Goal: Answer question/provide support

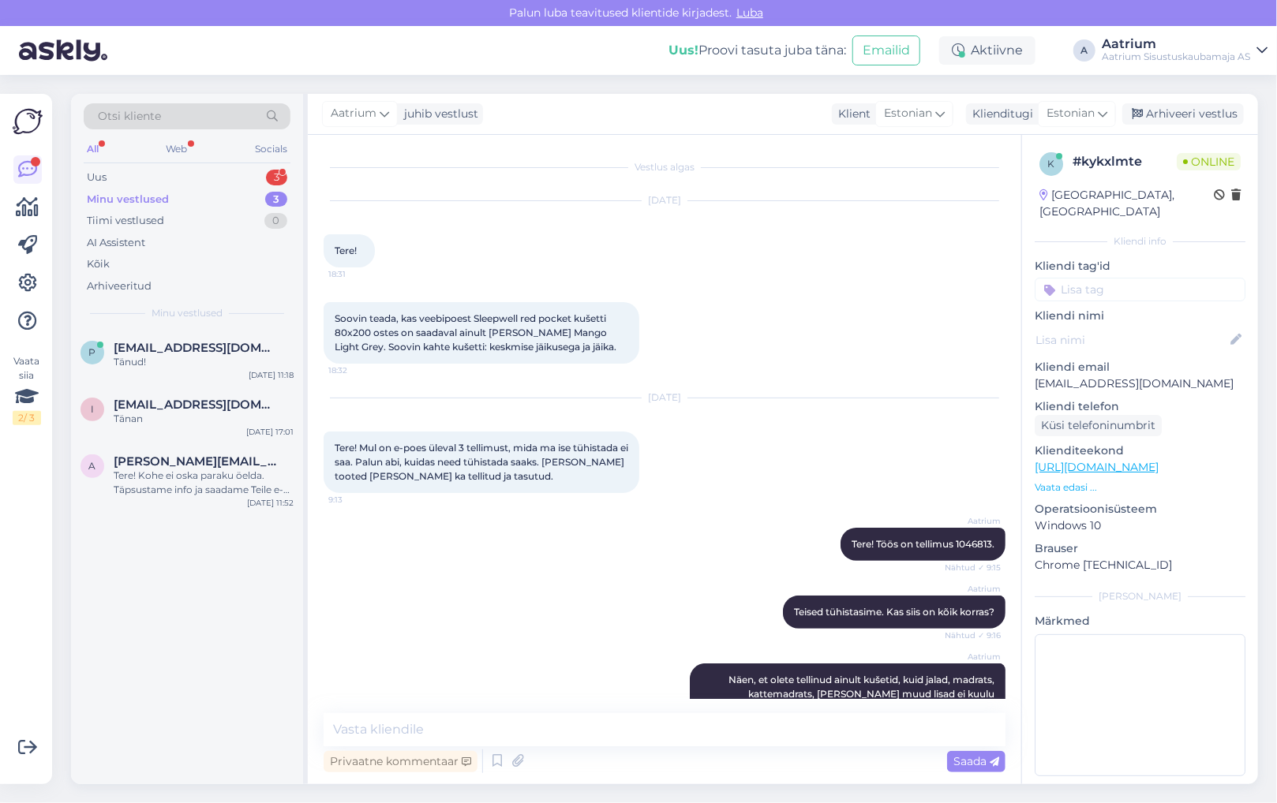
scroll to position [917, 0]
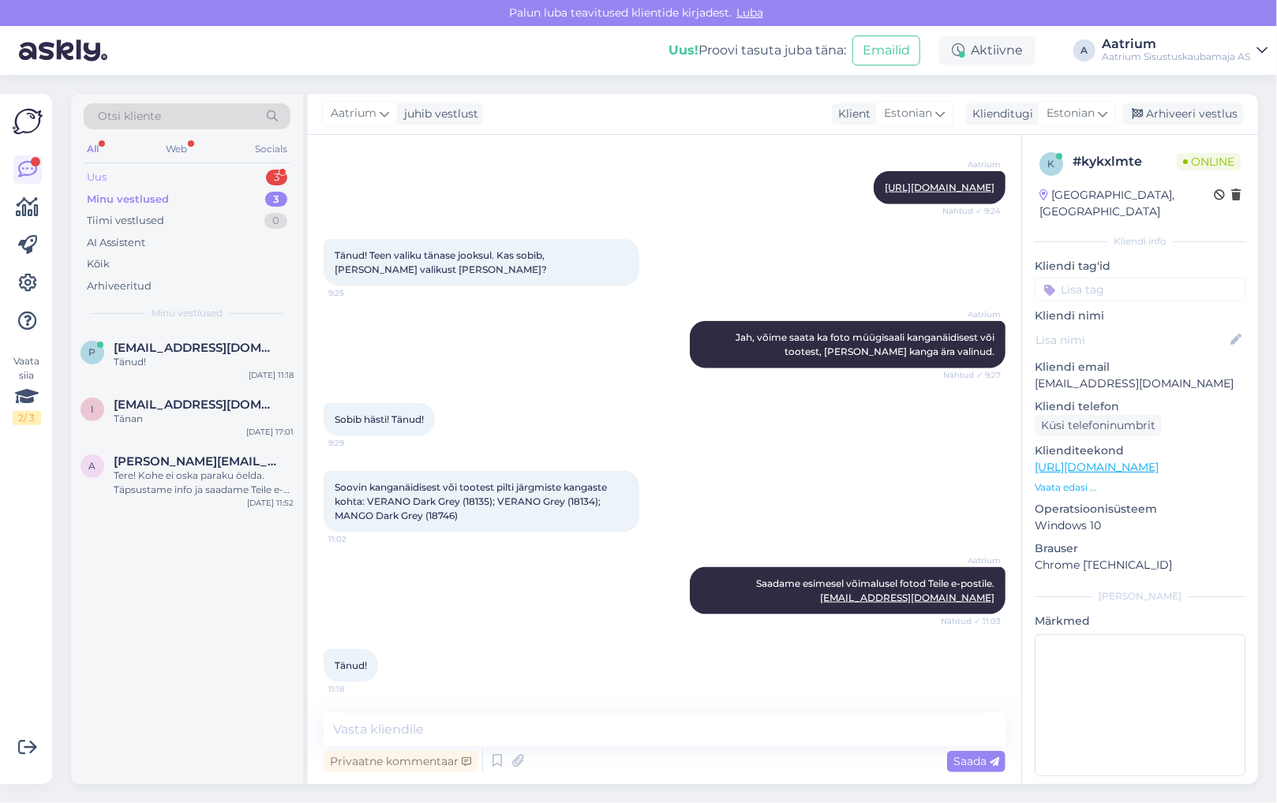
click at [93, 178] on div "Uus" at bounding box center [97, 178] width 20 height 16
click at [173, 358] on div "Tere!" at bounding box center [204, 362] width 180 height 14
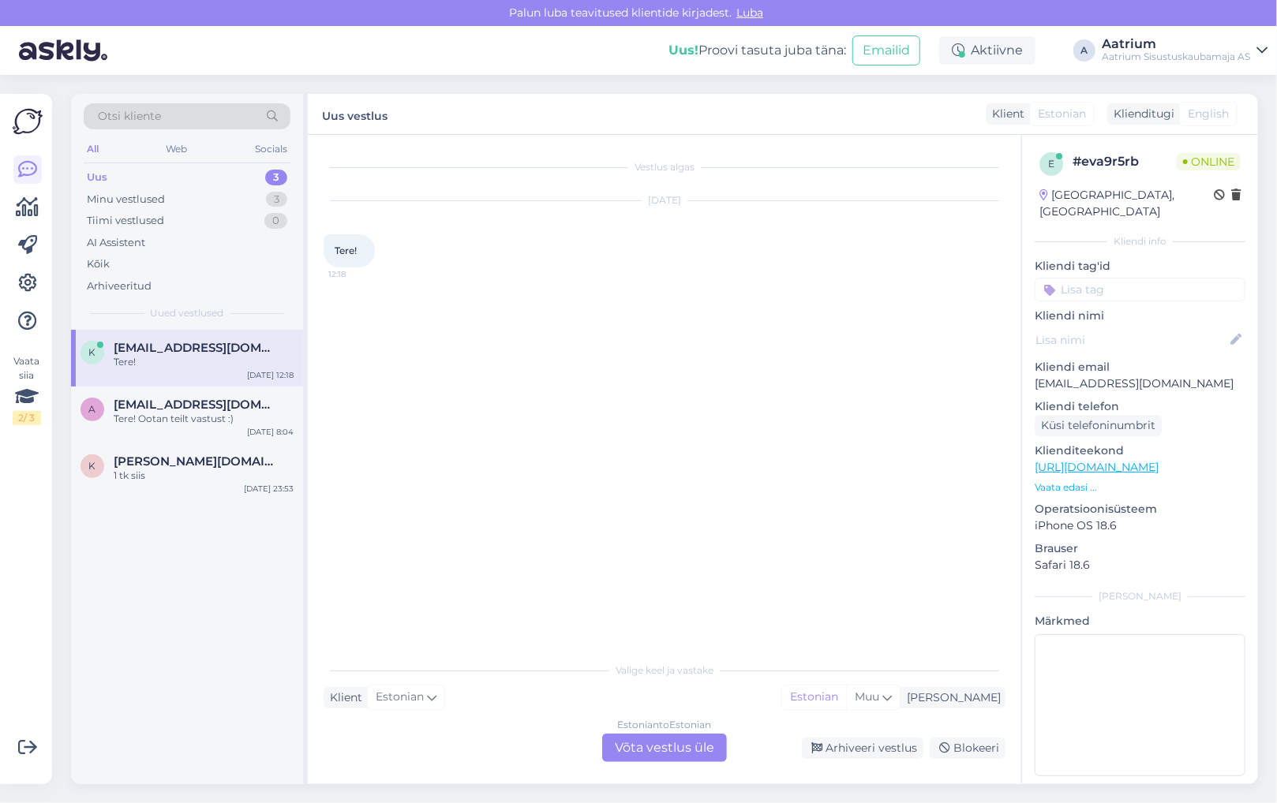
click at [687, 744] on div "Estonian to Estonian Võta vestlus üle" at bounding box center [664, 748] width 125 height 28
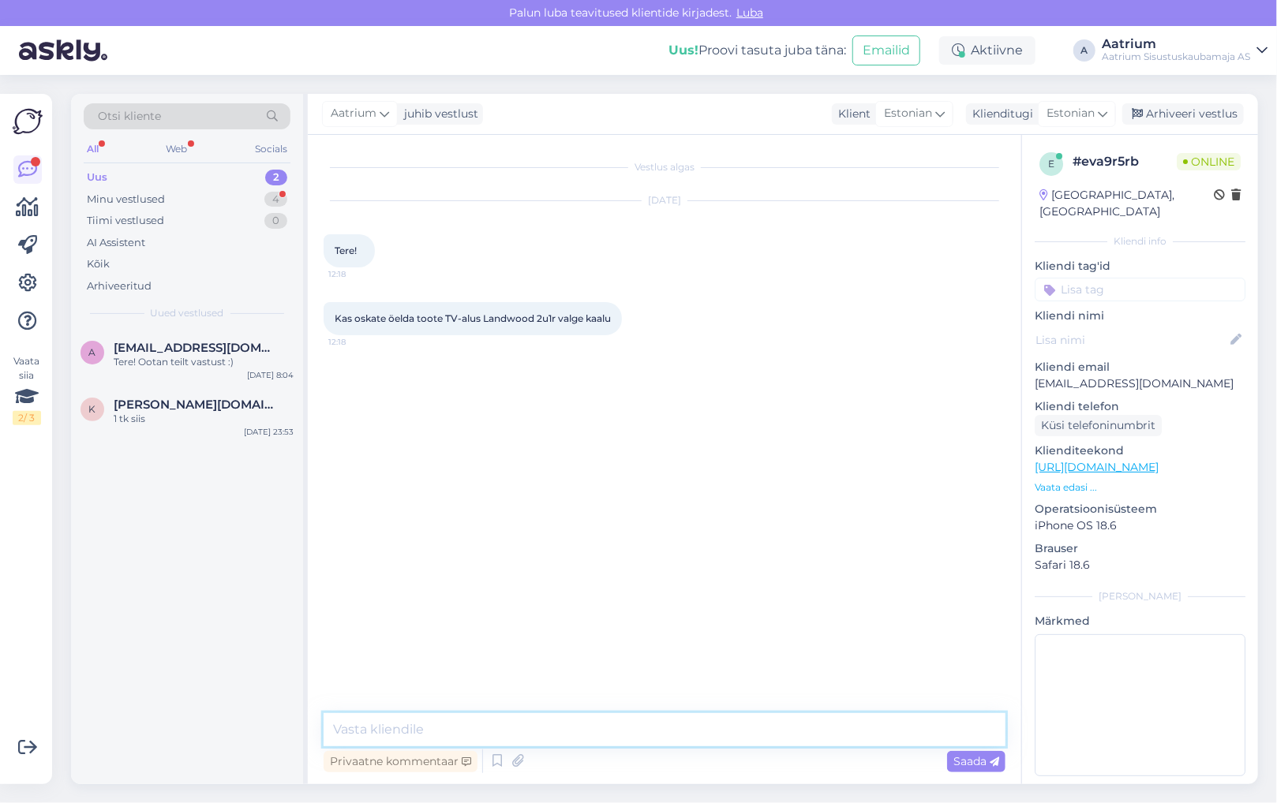
click at [511, 723] on textarea at bounding box center [664, 729] width 682 height 33
type textarea "Tere! [PERSON_NAME]..."
click at [985, 767] on span "Saada" at bounding box center [976, 761] width 46 height 14
click at [1158, 460] on link "[URL][DOMAIN_NAME]" at bounding box center [1096, 467] width 124 height 14
click at [484, 725] on textarea at bounding box center [664, 729] width 682 height 33
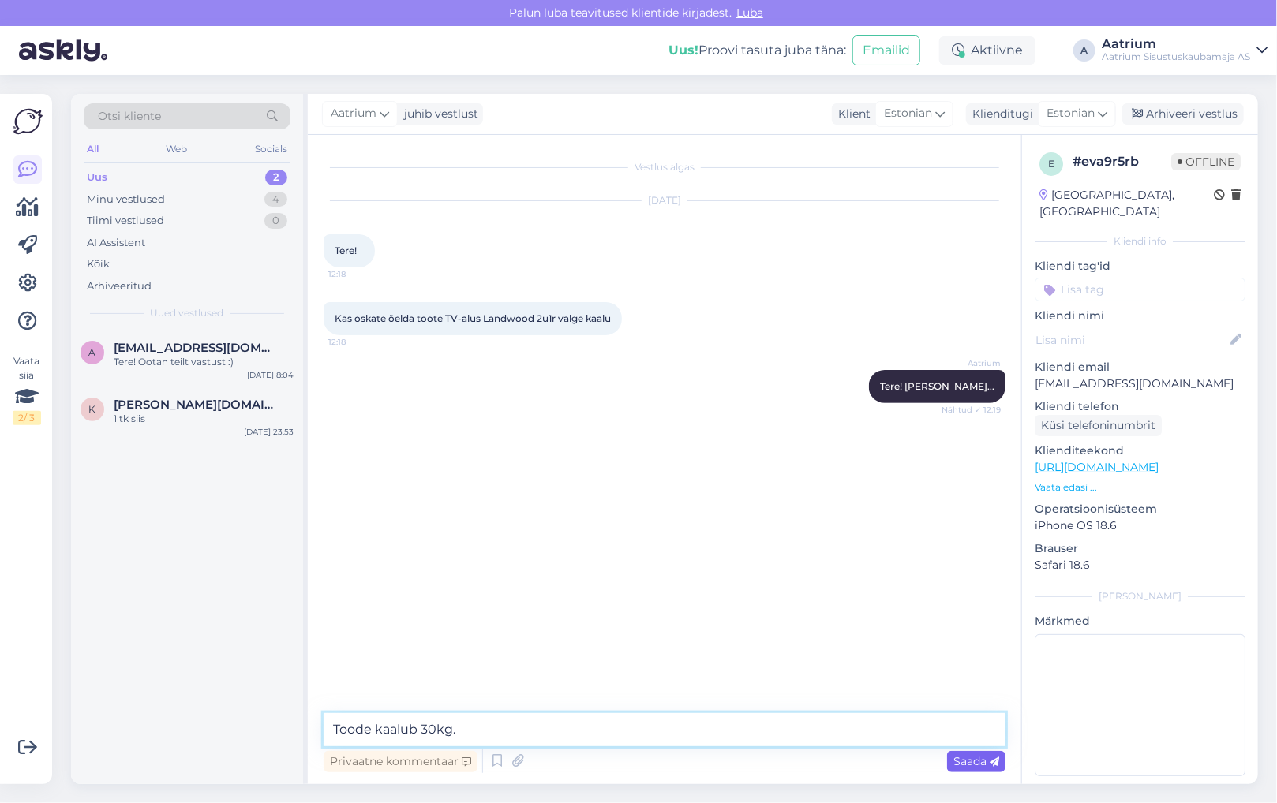
type textarea "Toode kaalub 30kg."
click at [968, 762] on span "Saada" at bounding box center [976, 761] width 46 height 14
click at [586, 727] on textarea at bounding box center [664, 729] width 682 height 33
type textarea "Palun!"
click at [948, 767] on div "Saada" at bounding box center [976, 761] width 58 height 21
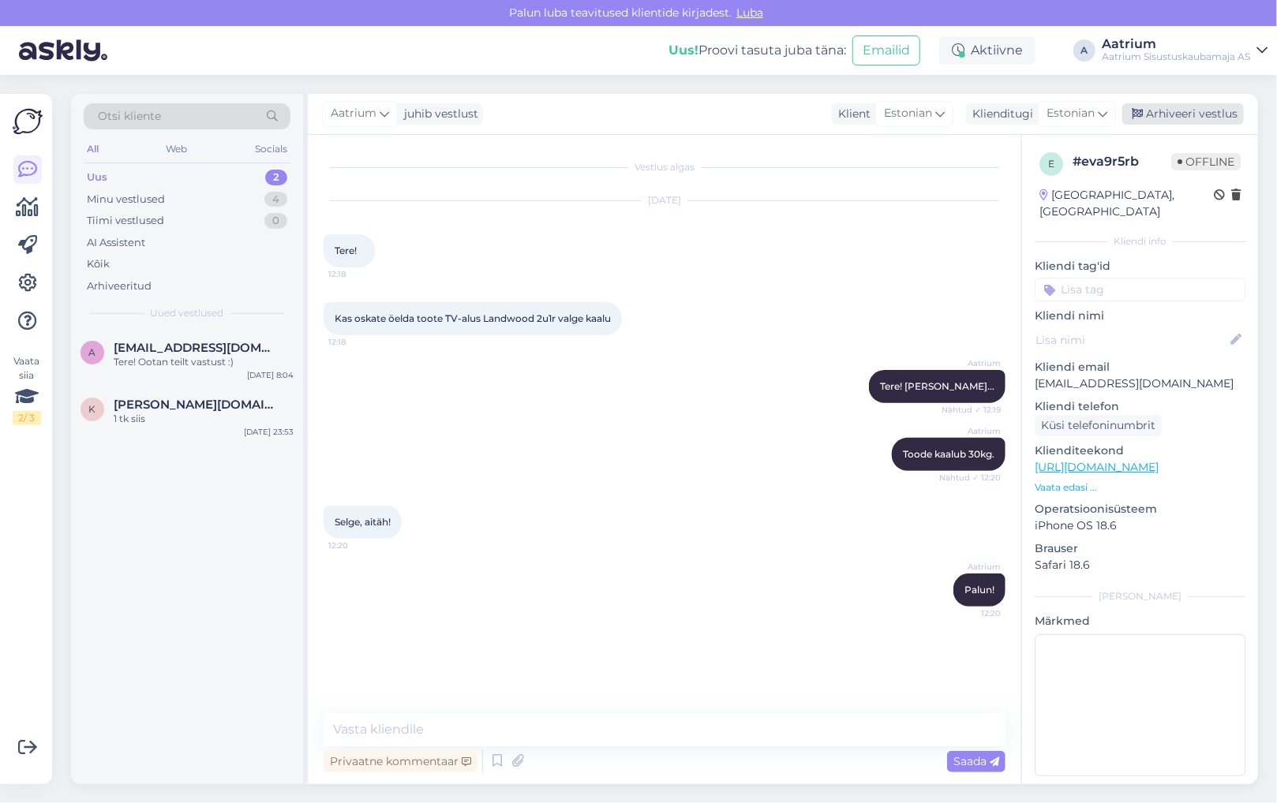
click at [1188, 114] on div "Arhiveeri vestlus" at bounding box center [1183, 113] width 122 height 21
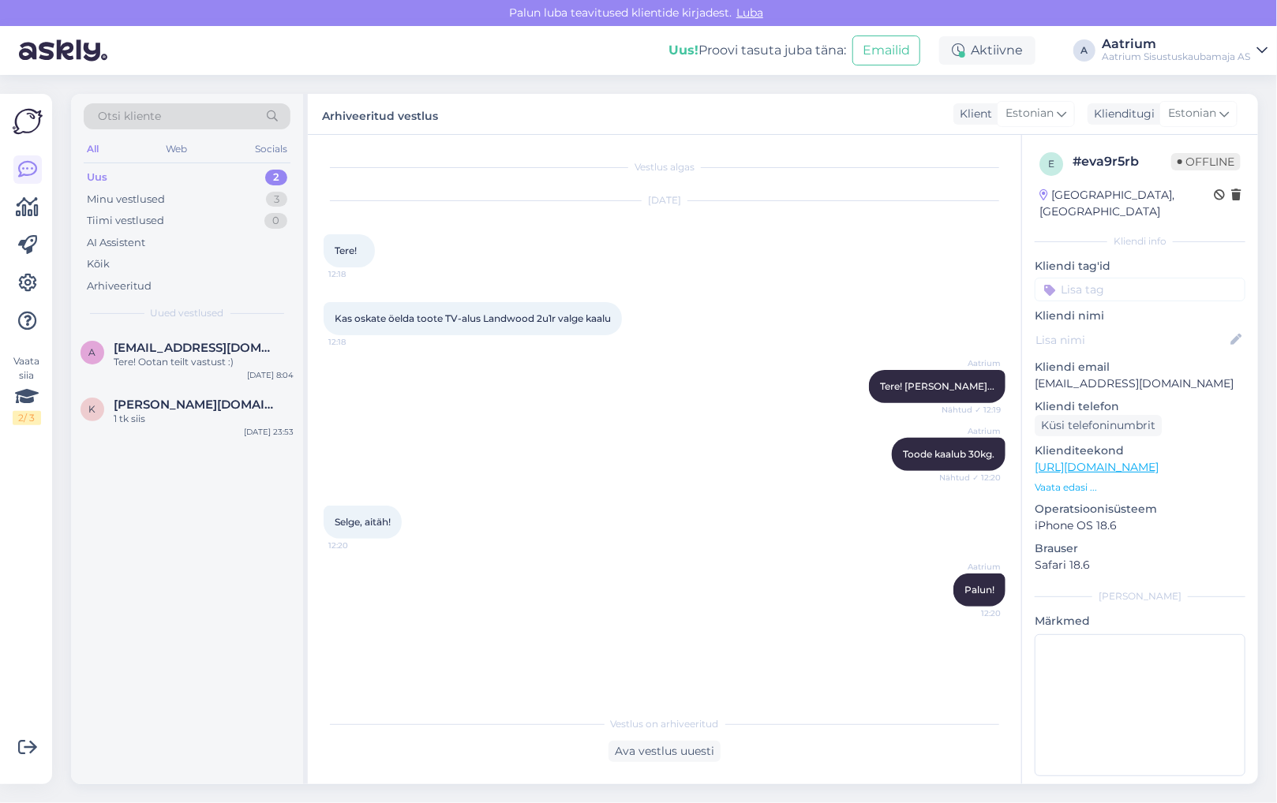
click at [111, 178] on div "Uus 2" at bounding box center [187, 177] width 207 height 22
click at [146, 428] on div "k [PERSON_NAME][DOMAIN_NAME][EMAIL_ADDRESS][DOMAIN_NAME] 1 tk siis [DATE] 23:53" at bounding box center [187, 415] width 232 height 57
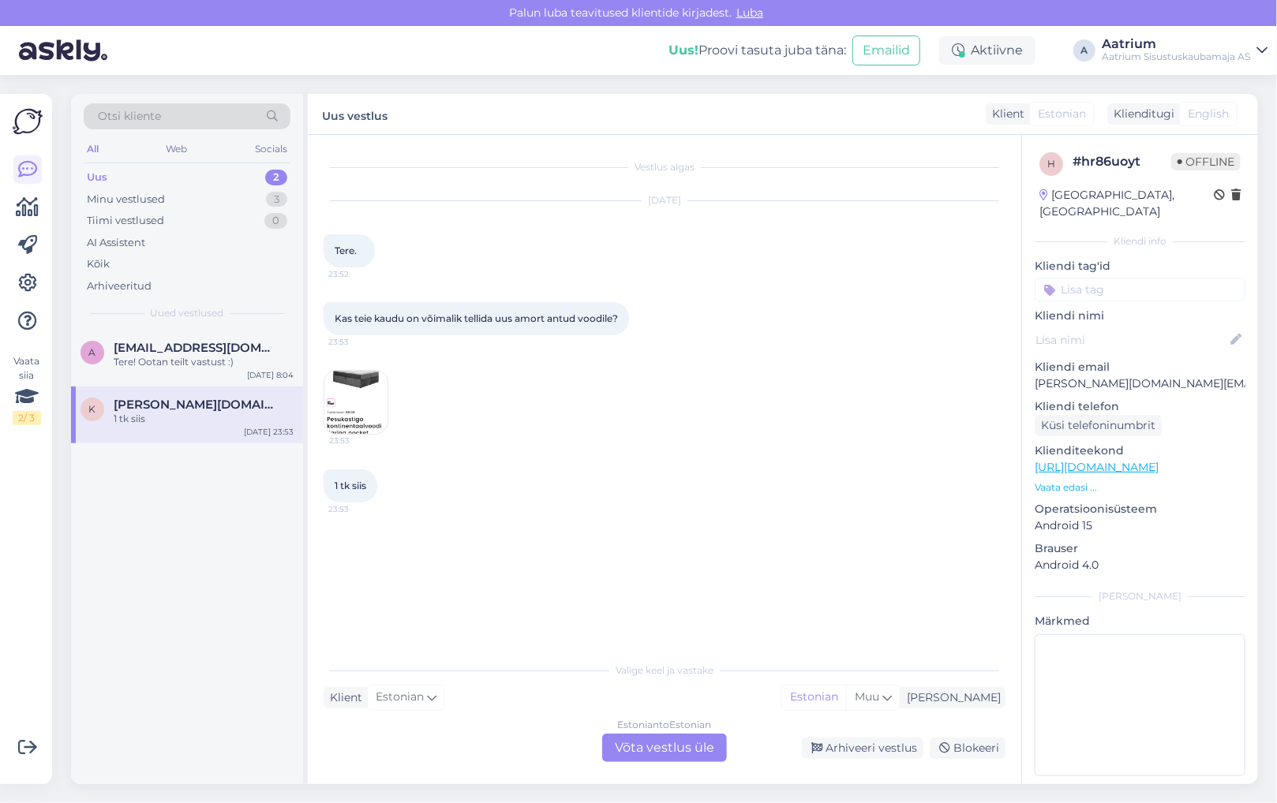
click at [410, 626] on div "Vestlus algas [DATE] Tere. 23:52 Kas teie kaudu on võimalik tellida uus amort a…" at bounding box center [671, 395] width 696 height 489
click at [349, 396] on img at bounding box center [355, 402] width 63 height 63
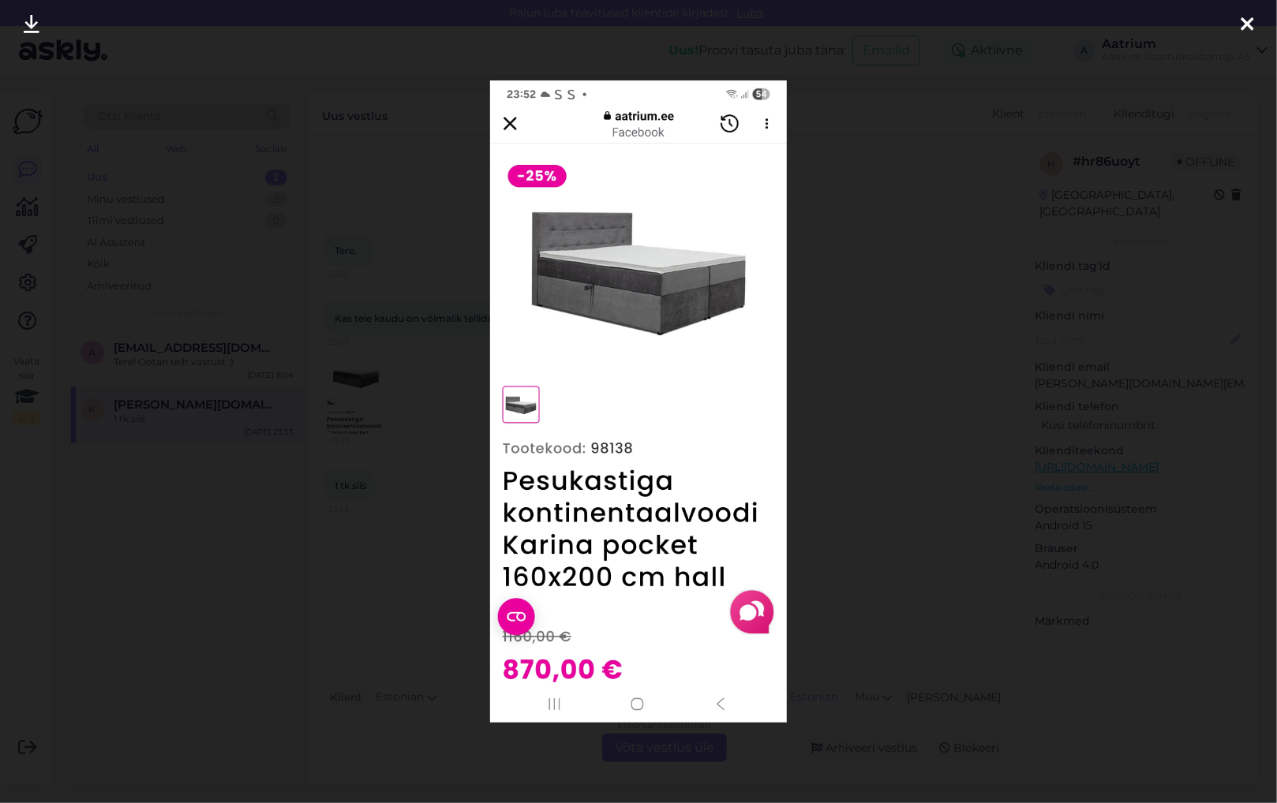
click at [1250, 25] on icon at bounding box center [1246, 25] width 13 height 21
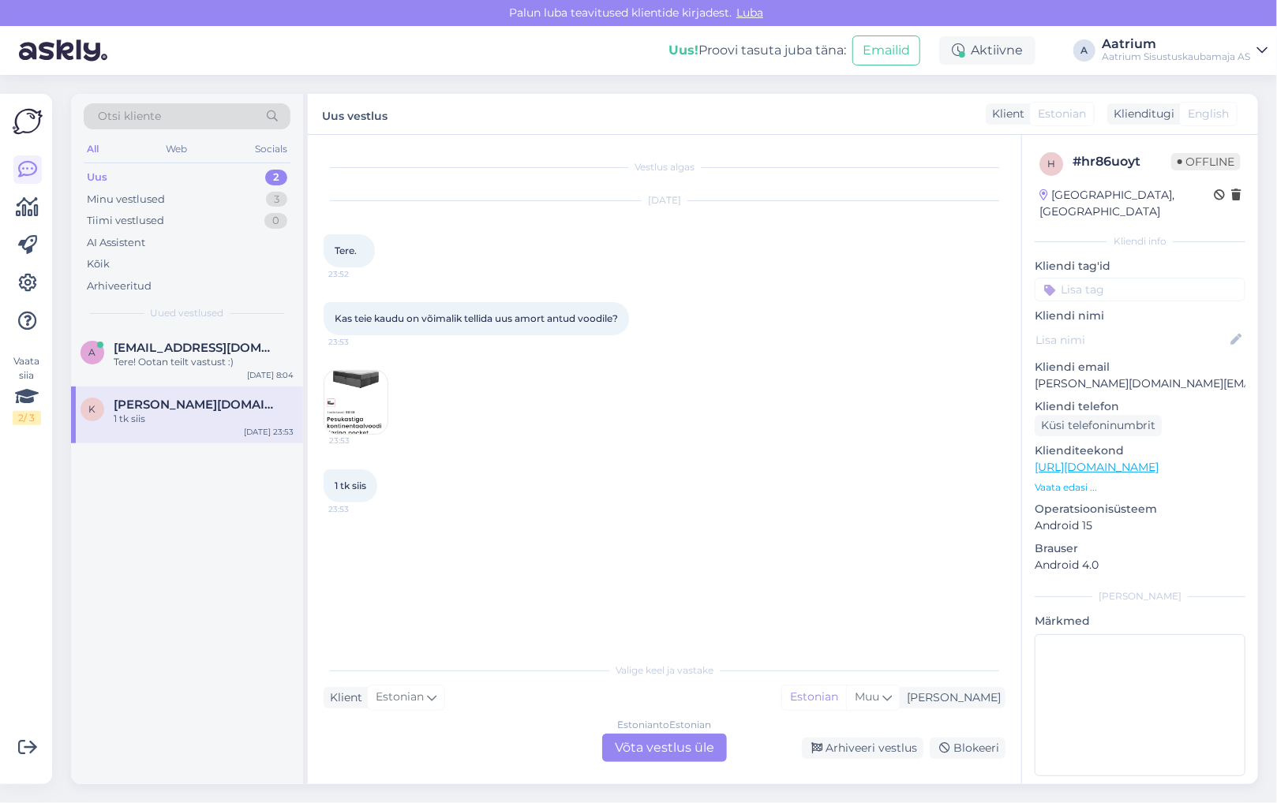
click at [406, 400] on div "Kas teie kaudu on võimalik tellida uus amort antud voodile? 23:53 23:53" at bounding box center [664, 368] width 682 height 167
drag, startPoint x: 1159, startPoint y: 366, endPoint x: 1032, endPoint y: 366, distance: 127.0
click at [1032, 366] on div "h # hr86uoyt Offline [GEOGRAPHIC_DATA], [GEOGRAPHIC_DATA] Kliendi info Kliendi …" at bounding box center [1140, 467] width 236 height 665
copy p "[PERSON_NAME][DOMAIN_NAME][EMAIL_ADDRESS][DOMAIN_NAME]"
click at [442, 467] on div "1 tk siis 23:53" at bounding box center [664, 486] width 682 height 68
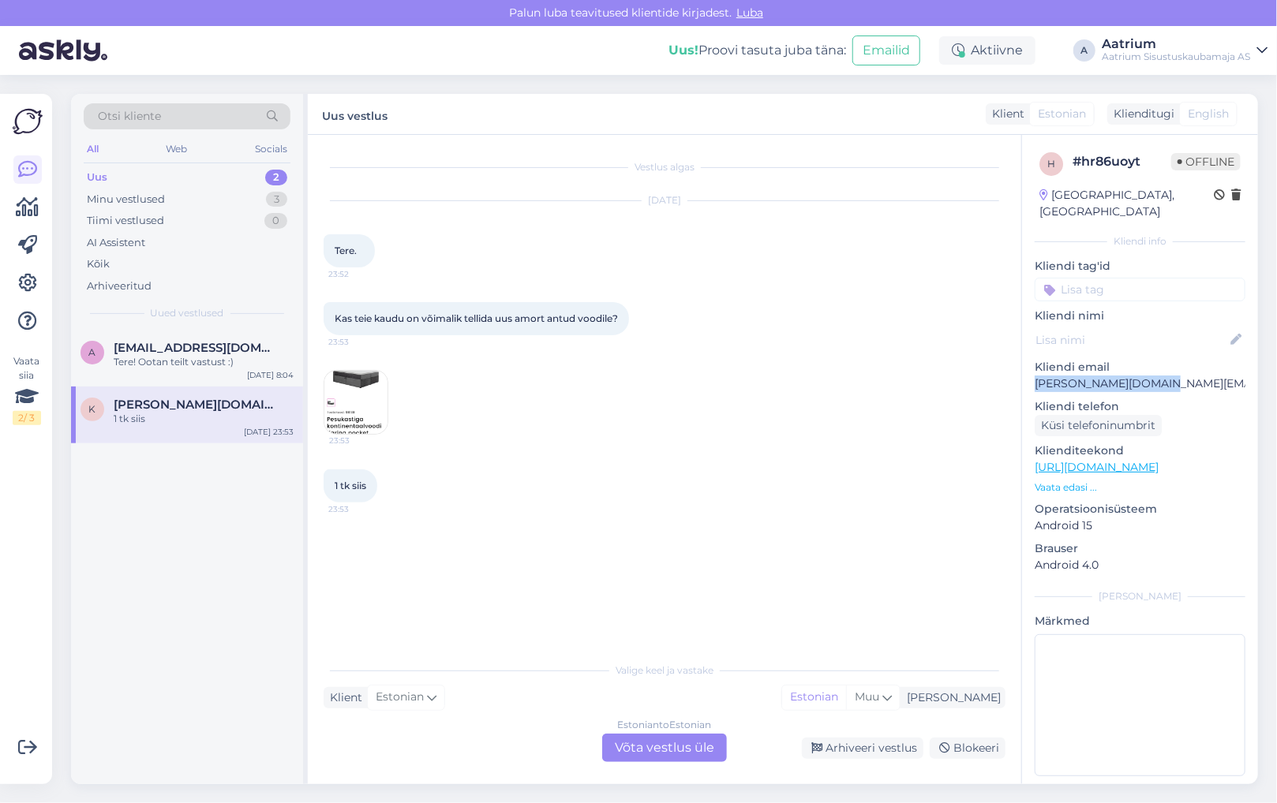
drag, startPoint x: 1162, startPoint y: 363, endPoint x: 1032, endPoint y: 367, distance: 130.2
click at [1032, 367] on div "h # hr86uoyt Offline [GEOGRAPHIC_DATA], [GEOGRAPHIC_DATA] Kliendi info Kliendi …" at bounding box center [1140, 467] width 236 height 665
copy p "[PERSON_NAME][DOMAIN_NAME][EMAIL_ADDRESS][DOMAIN_NAME]"
click at [439, 373] on div "Kas teie kaudu on võimalik tellida uus amort antud voodile? 23:53 23:53" at bounding box center [664, 368] width 682 height 167
drag, startPoint x: 1161, startPoint y: 368, endPoint x: 1028, endPoint y: 362, distance: 133.5
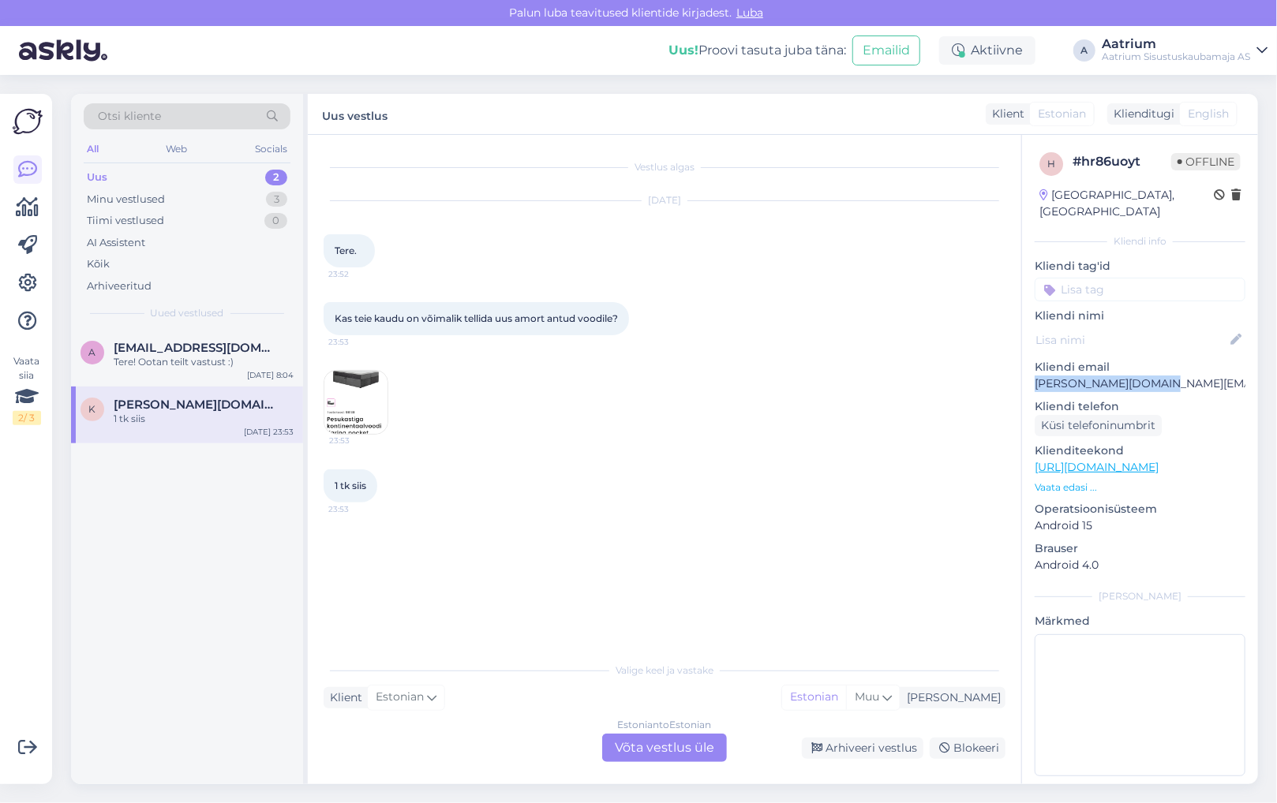
click at [1028, 362] on div "h # hr86uoyt Offline [GEOGRAPHIC_DATA], [GEOGRAPHIC_DATA] Kliendi info Kliendi …" at bounding box center [1140, 467] width 236 height 665
copy p "[PERSON_NAME][DOMAIN_NAME][EMAIL_ADDRESS][DOMAIN_NAME]"
click at [348, 387] on img at bounding box center [355, 402] width 63 height 63
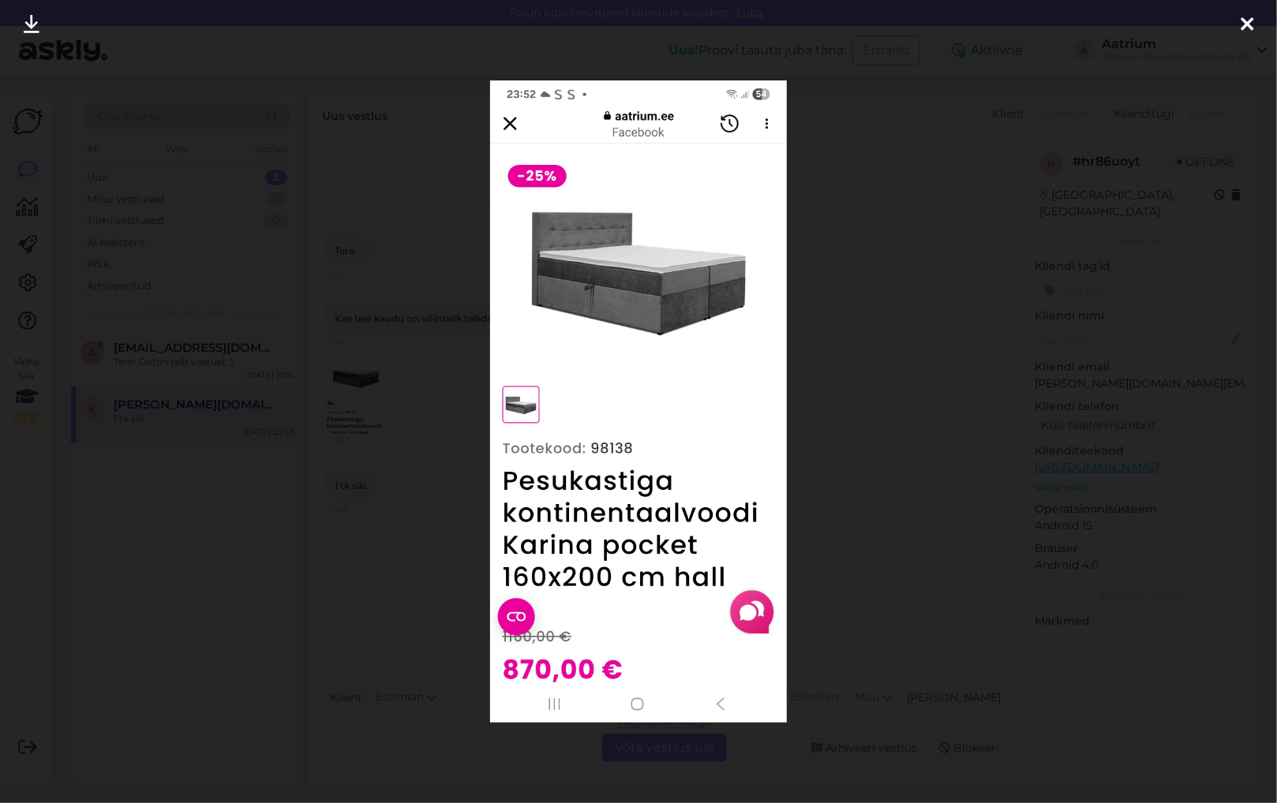
click at [1241, 24] on icon at bounding box center [1246, 25] width 13 height 21
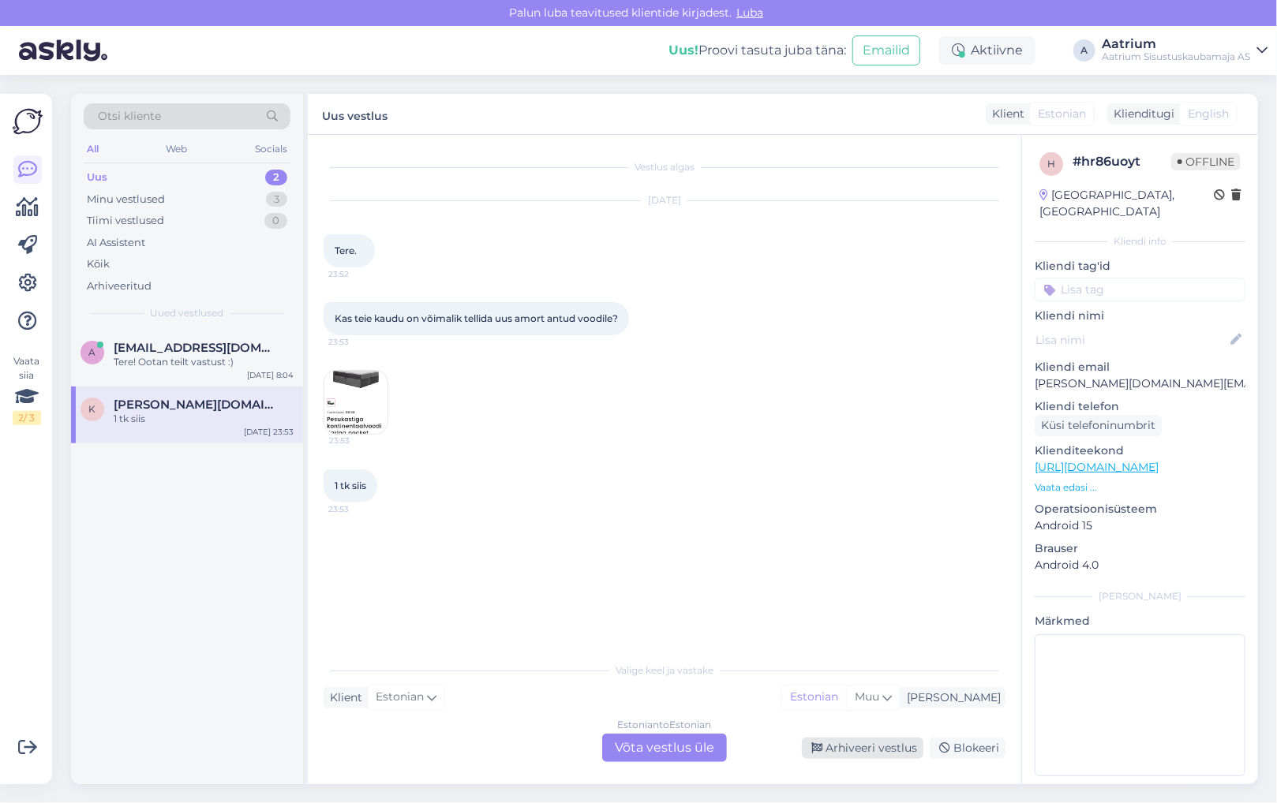
click at [866, 745] on div "Arhiveeri vestlus" at bounding box center [863, 748] width 122 height 21
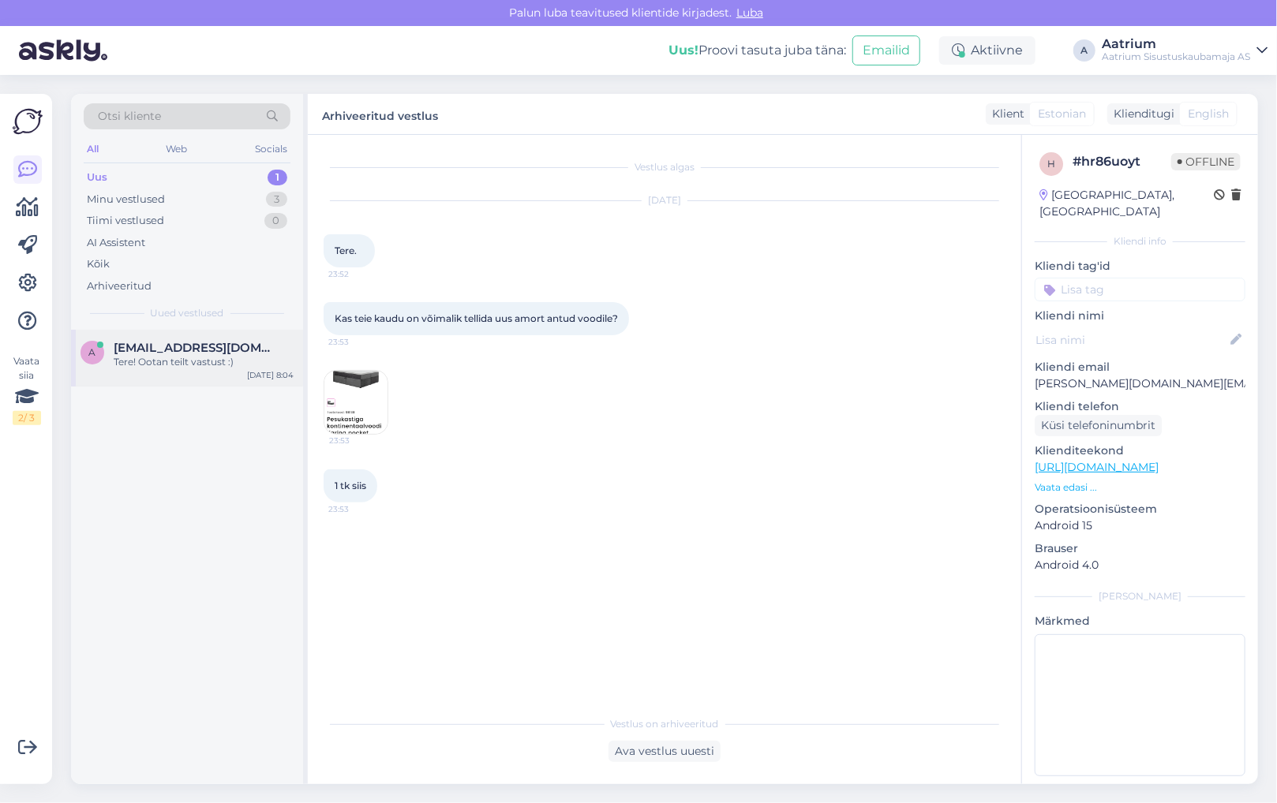
click at [193, 365] on div "Tere! Ootan teilt vastust :)" at bounding box center [204, 362] width 180 height 14
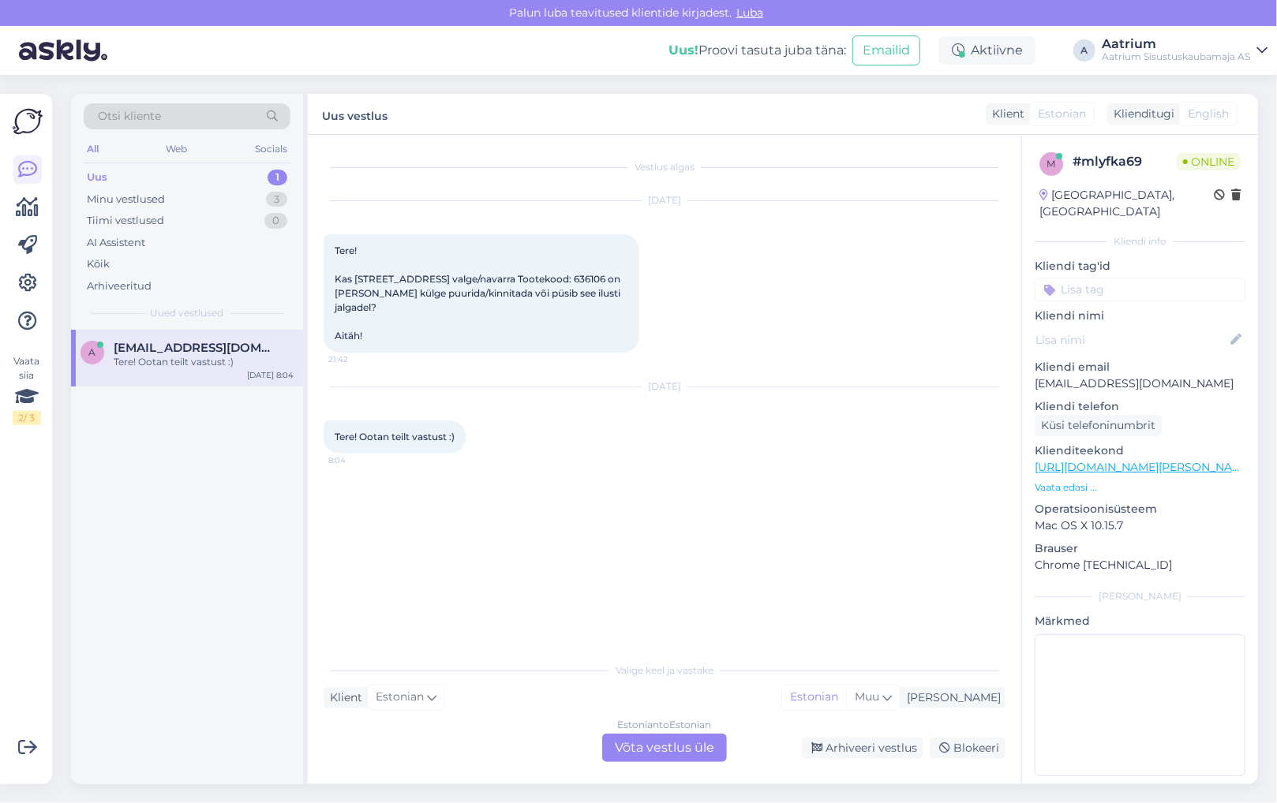
click at [377, 575] on div "Vestlus algas [DATE] Tere! Kas [STREET_ADDRESS] valge/navarra Tootekood: 636106…" at bounding box center [671, 395] width 696 height 489
drag, startPoint x: 1170, startPoint y: 364, endPoint x: 1028, endPoint y: 364, distance: 142.0
click at [1028, 364] on div "m # mlyfka69 Online [GEOGRAPHIC_DATA], [GEOGRAPHIC_DATA] Kliendi info Kliendi t…" at bounding box center [1140, 467] width 236 height 665
copy p "[EMAIL_ADDRESS][DOMAIN_NAME]"
click at [353, 271] on div "Tere! Kas [STREET_ADDRESS] valge/navarra Tootekood: 636106 on [PERSON_NAME] kül…" at bounding box center [481, 293] width 316 height 118
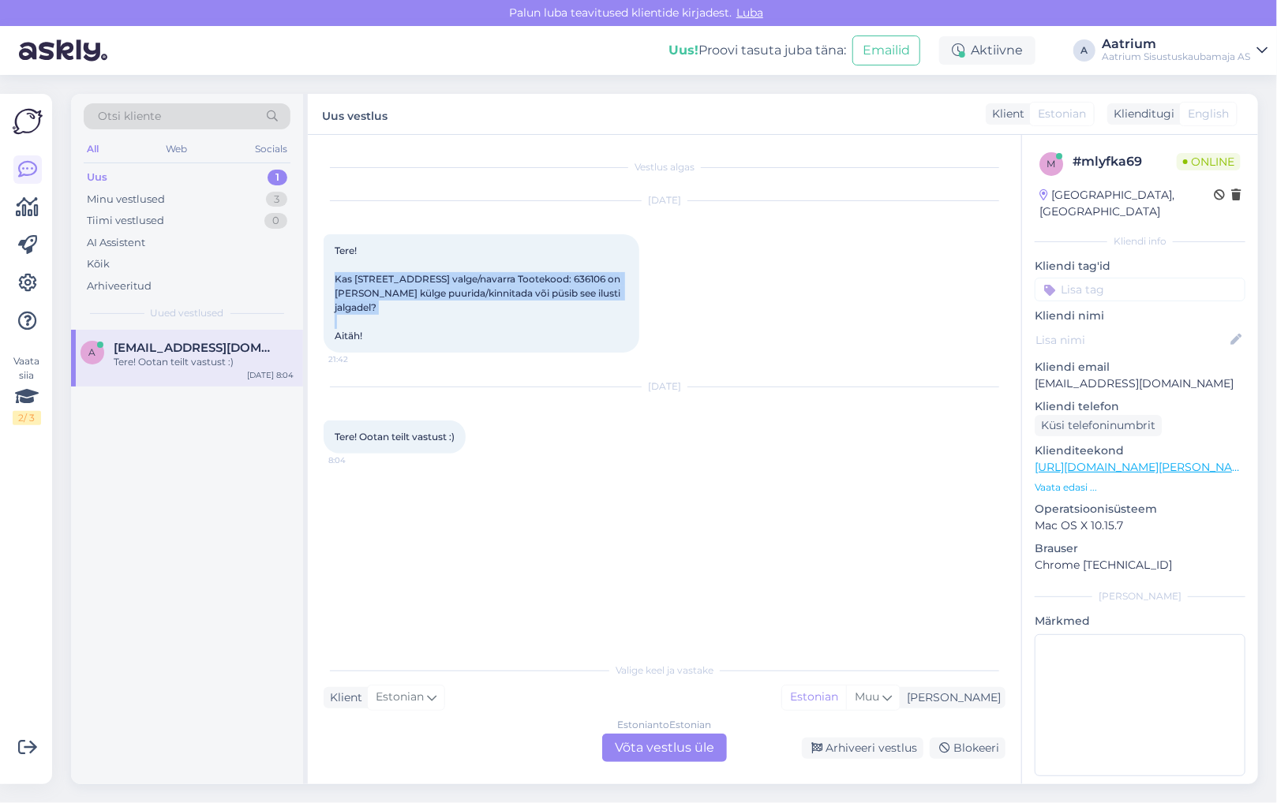
drag, startPoint x: 335, startPoint y: 276, endPoint x: 485, endPoint y: 309, distance: 154.3
click at [485, 309] on div "Tere! Kas [STREET_ADDRESS] valge/navarra Tootekood: 636106 on [PERSON_NAME] kül…" at bounding box center [481, 293] width 316 height 118
copy span "Kas Vannitoakapp Menen 1u1s valge/navarra Tootekood: 636106 on [PERSON_NAME] kü…"
click at [469, 546] on div "Vestlus algas [DATE] Tere! Kas [STREET_ADDRESS] valge/navarra Tootekood: 636106…" at bounding box center [671, 395] width 696 height 489
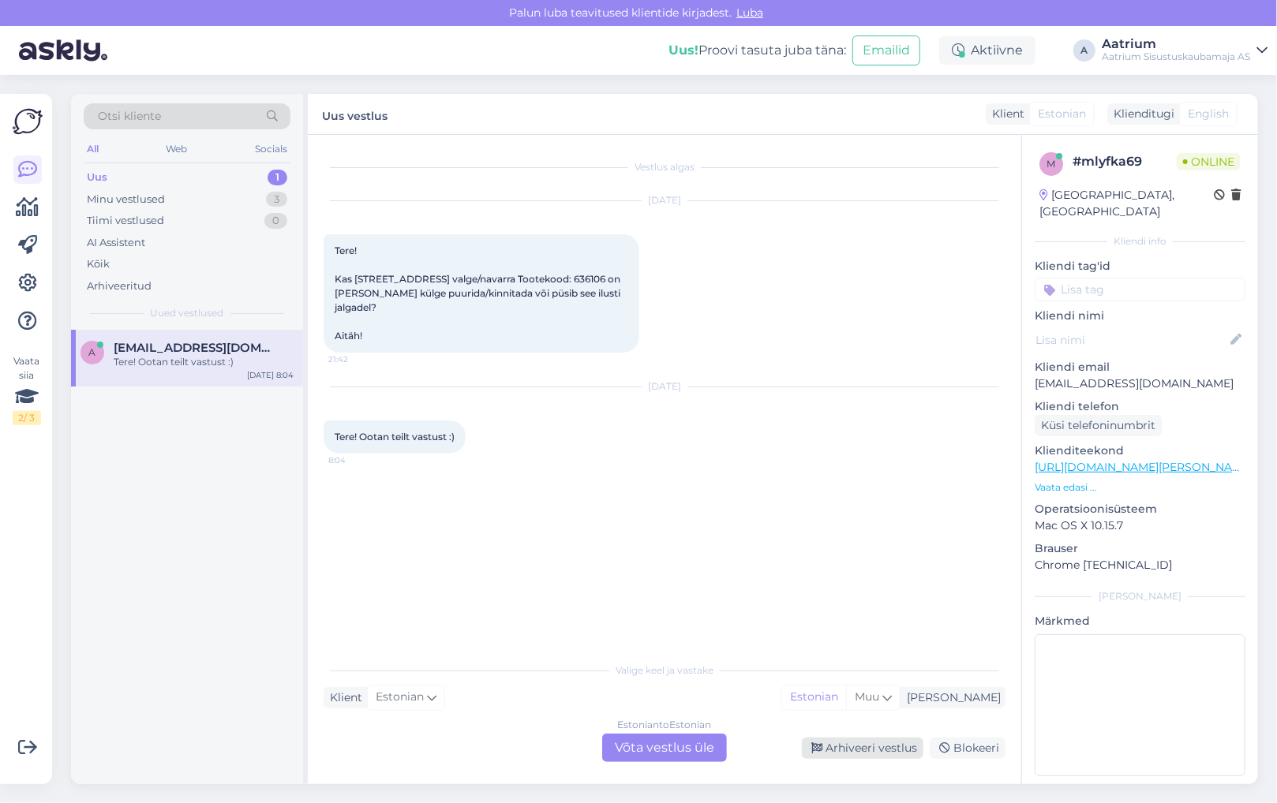
click at [893, 746] on div "Arhiveeri vestlus" at bounding box center [863, 748] width 122 height 21
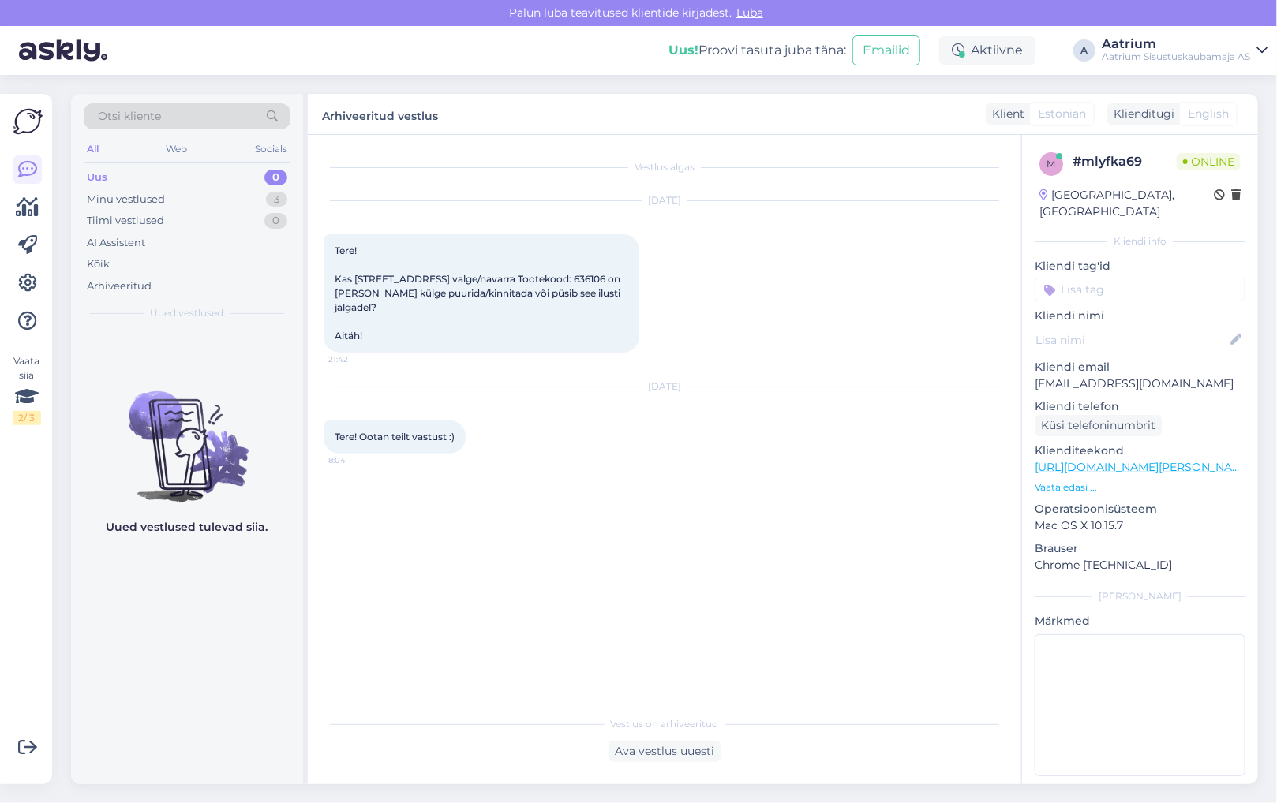
click at [99, 178] on div "Uus" at bounding box center [97, 178] width 21 height 16
click at [100, 202] on div "Minu vestlused" at bounding box center [126, 200] width 78 height 16
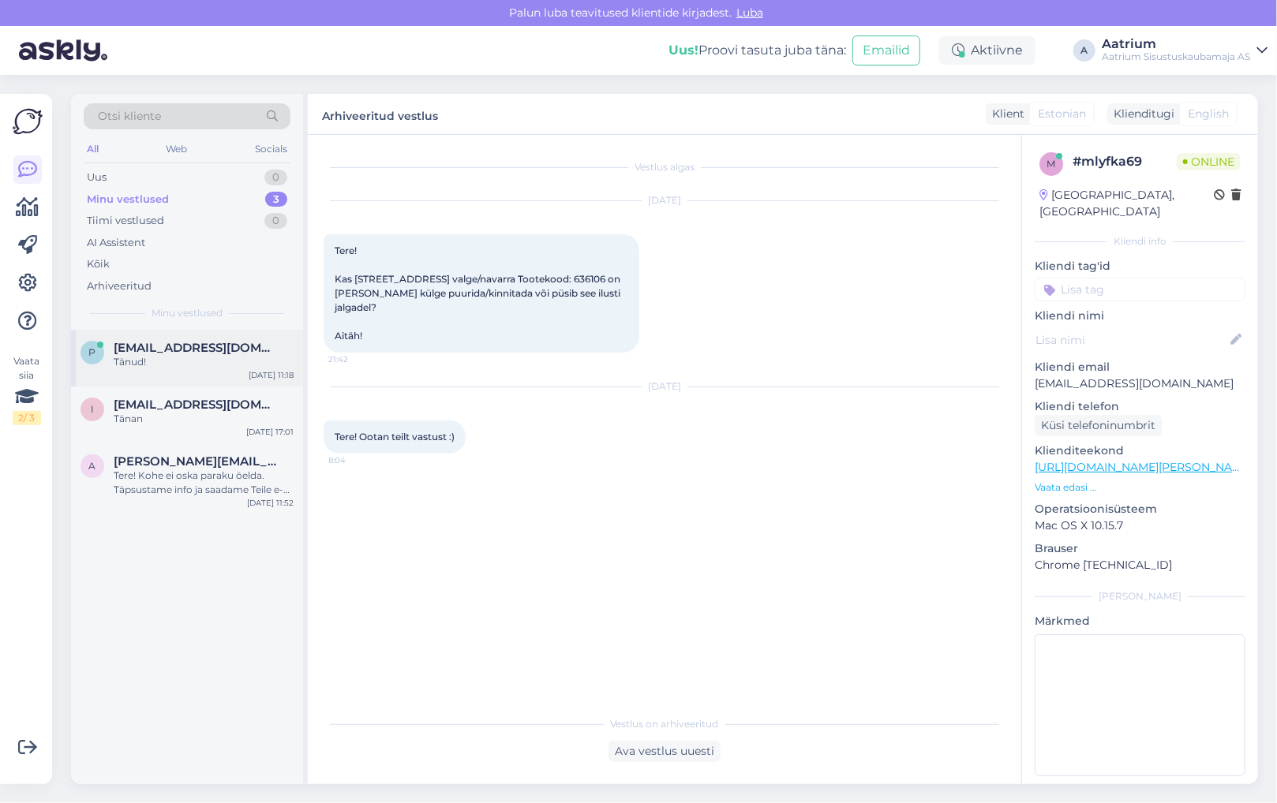
click at [161, 357] on div "Tänud!" at bounding box center [204, 362] width 180 height 14
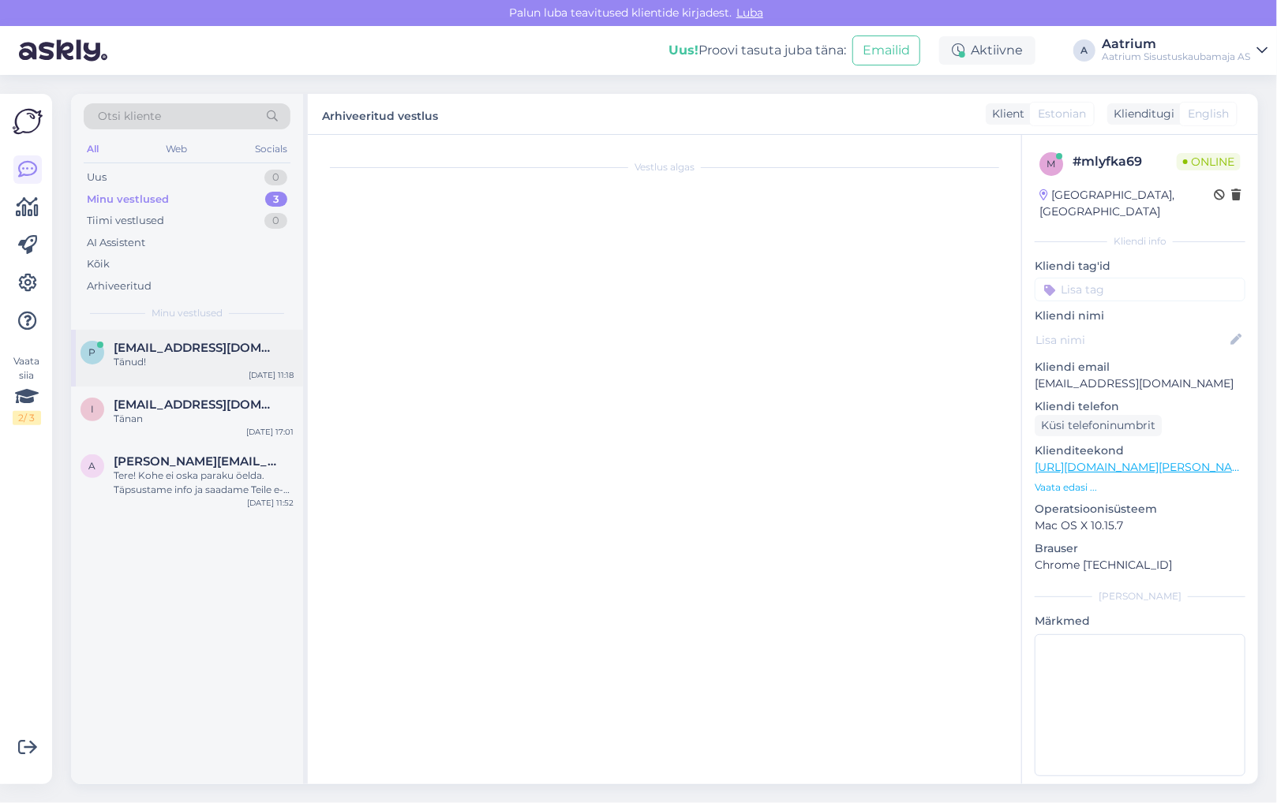
scroll to position [918, 0]
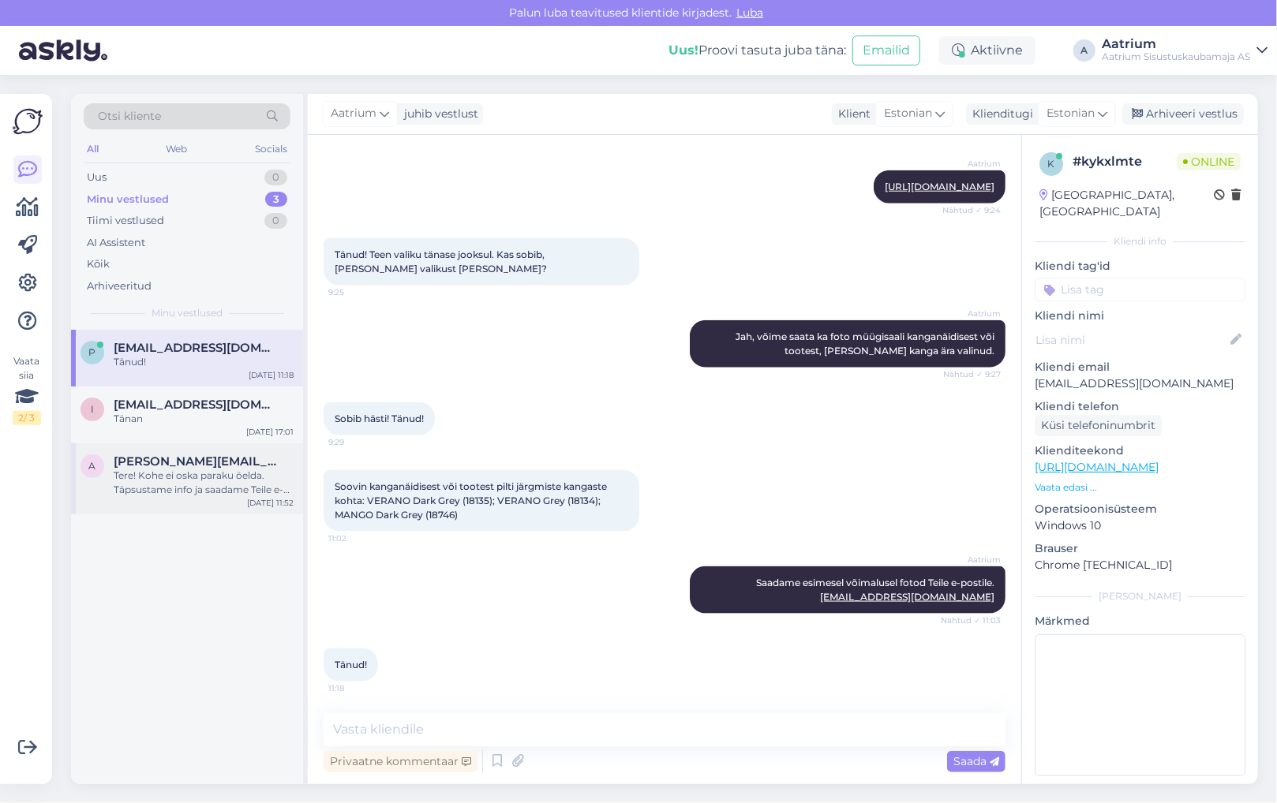
click at [188, 463] on span "[PERSON_NAME][EMAIL_ADDRESS][DOMAIN_NAME]" at bounding box center [196, 461] width 164 height 14
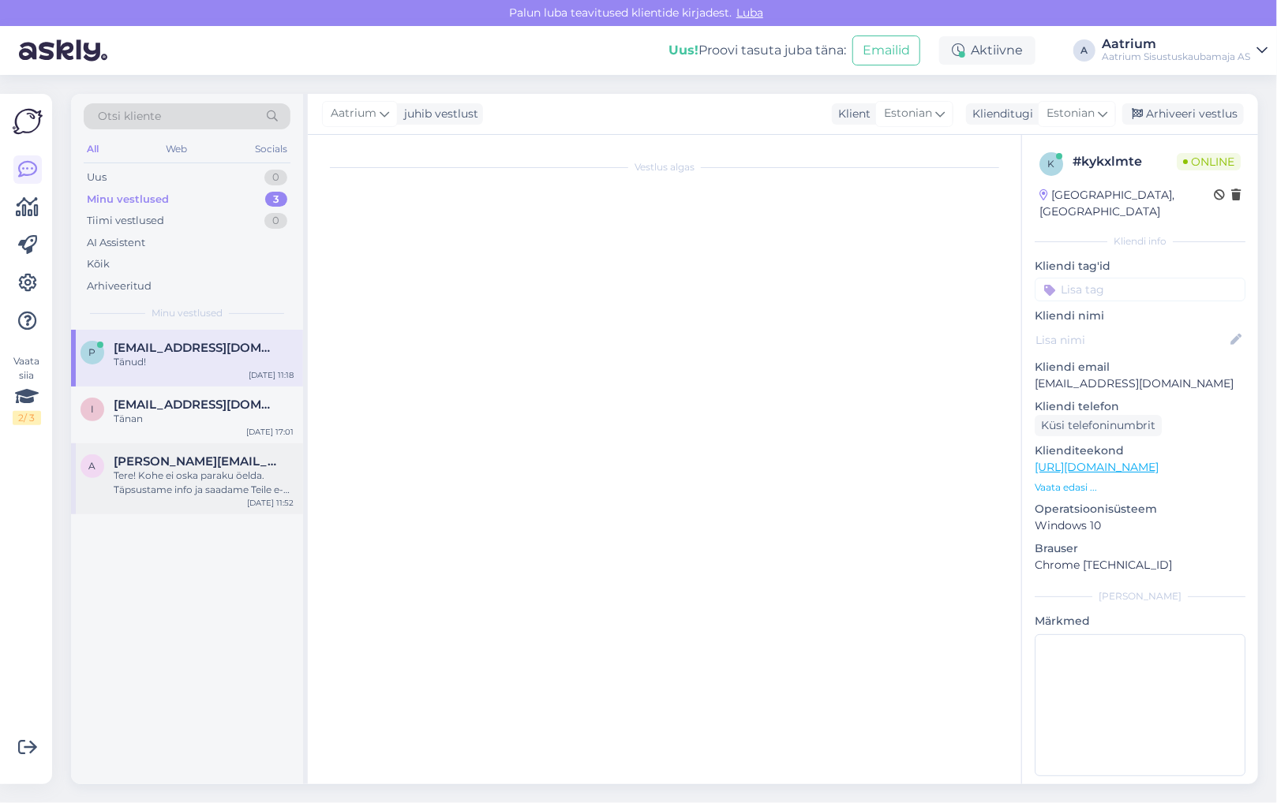
scroll to position [0, 0]
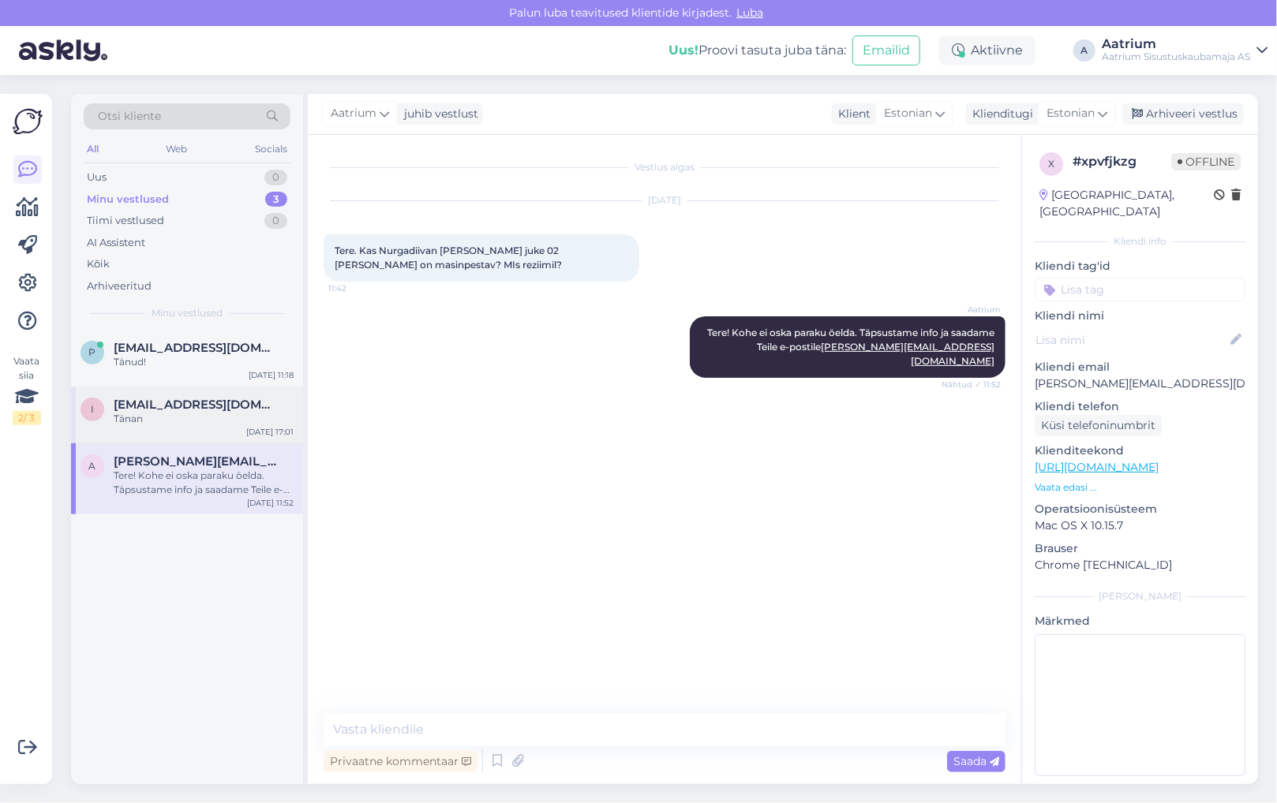
click at [178, 412] on div "Tänan" at bounding box center [204, 419] width 180 height 14
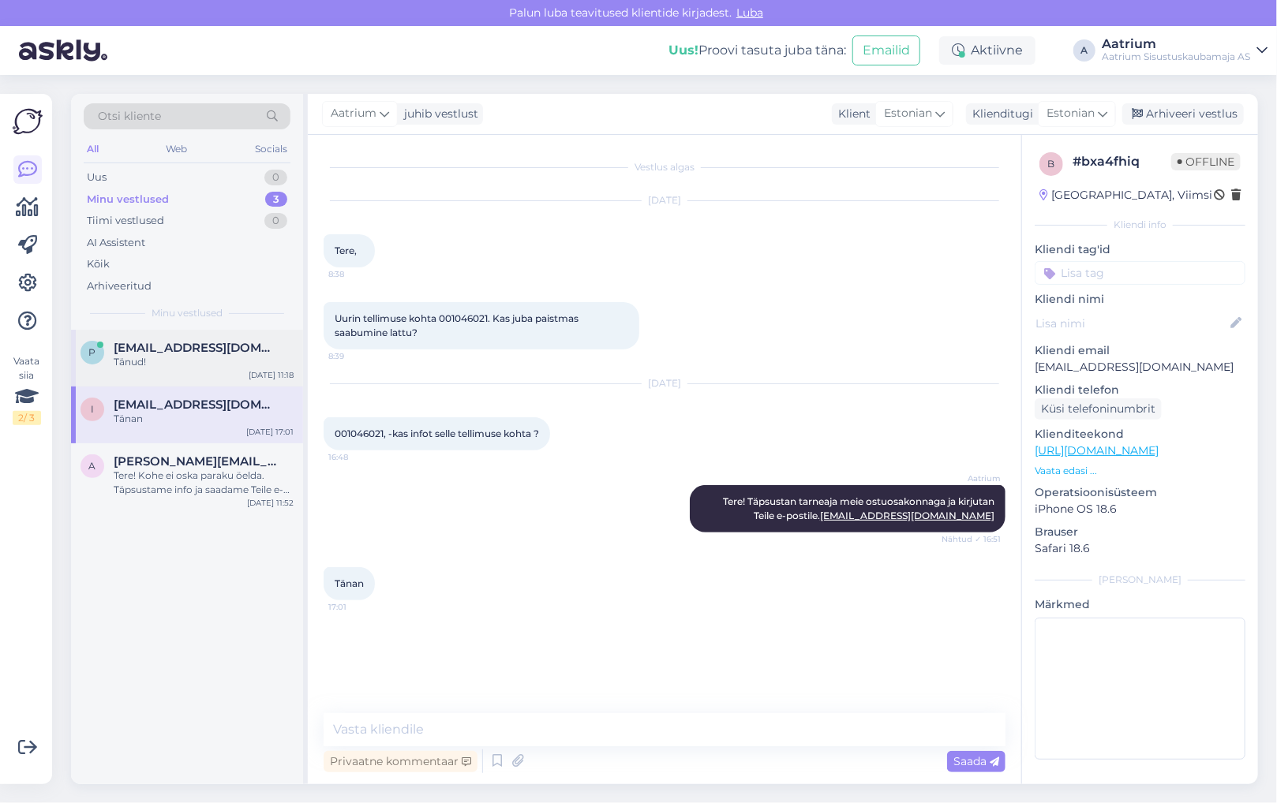
click at [191, 359] on div "Tänud!" at bounding box center [204, 362] width 180 height 14
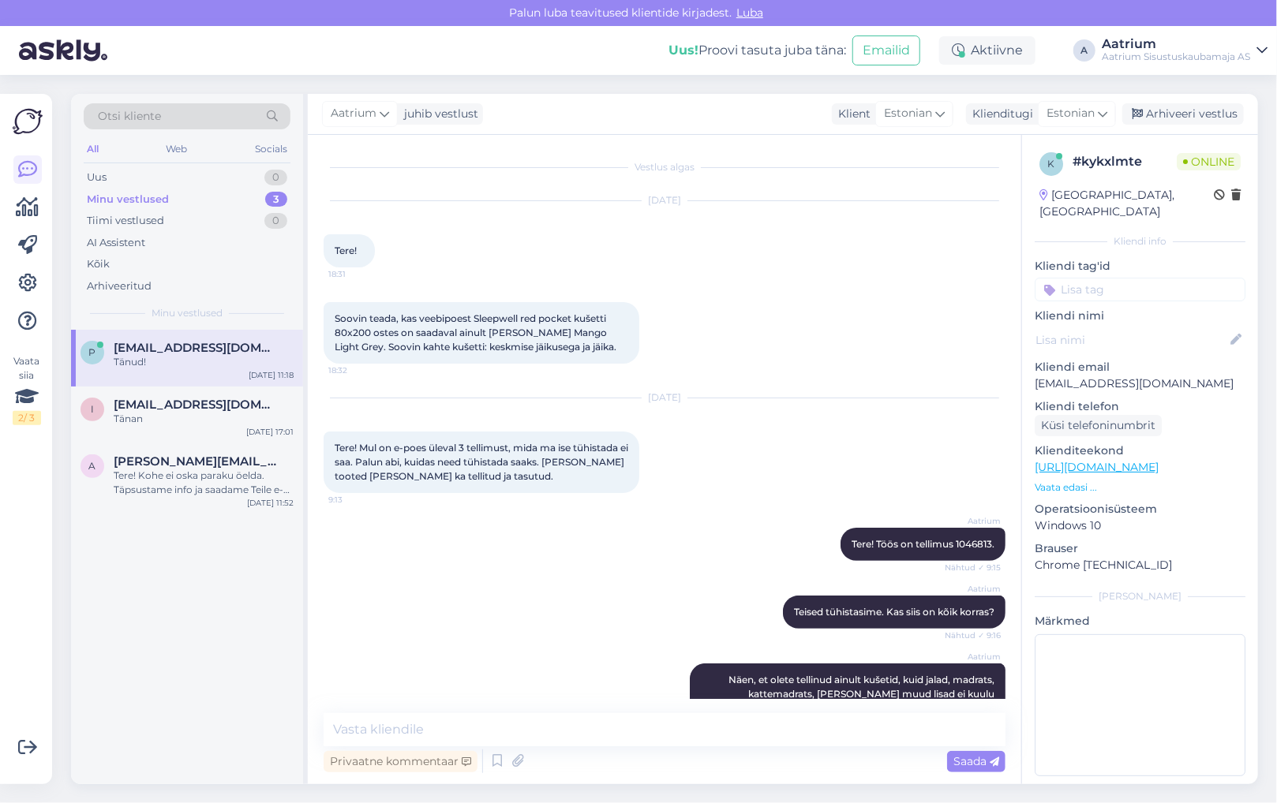
scroll to position [918, 0]
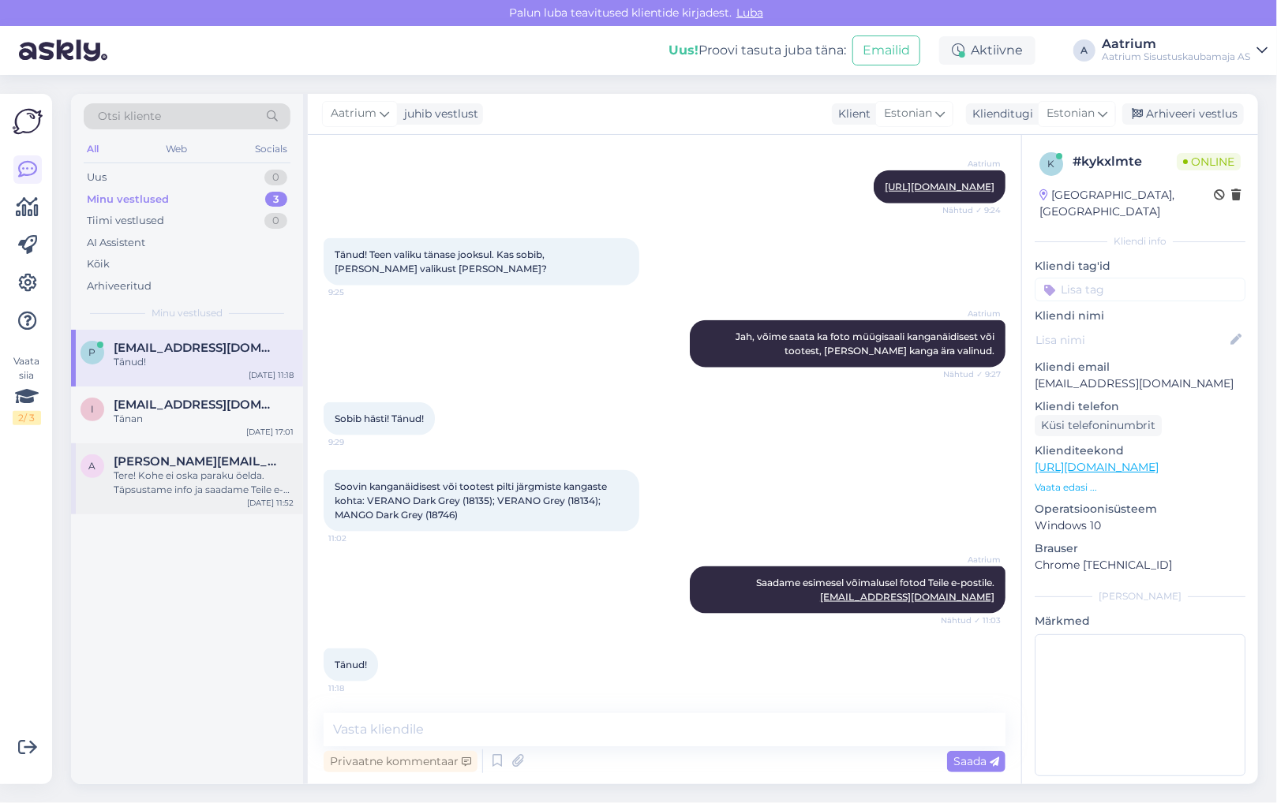
click at [204, 483] on div "Tere! Kohe ei oska paraku öelda. Täpsustame info ja saadame Teile e-postile [PE…" at bounding box center [204, 483] width 180 height 28
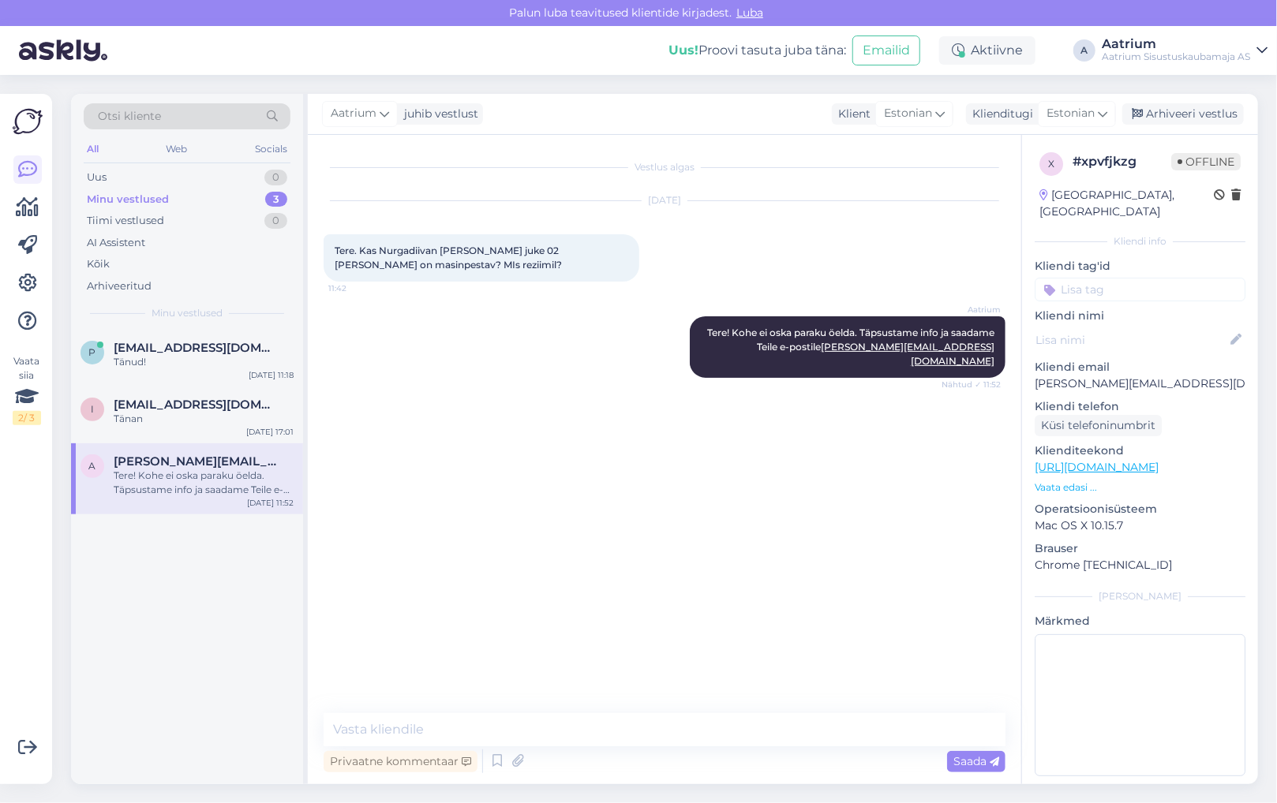
scroll to position [0, 0]
click at [1140, 460] on link "[URL][DOMAIN_NAME]" at bounding box center [1096, 467] width 124 height 14
click at [210, 418] on div "Tänan" at bounding box center [204, 419] width 180 height 14
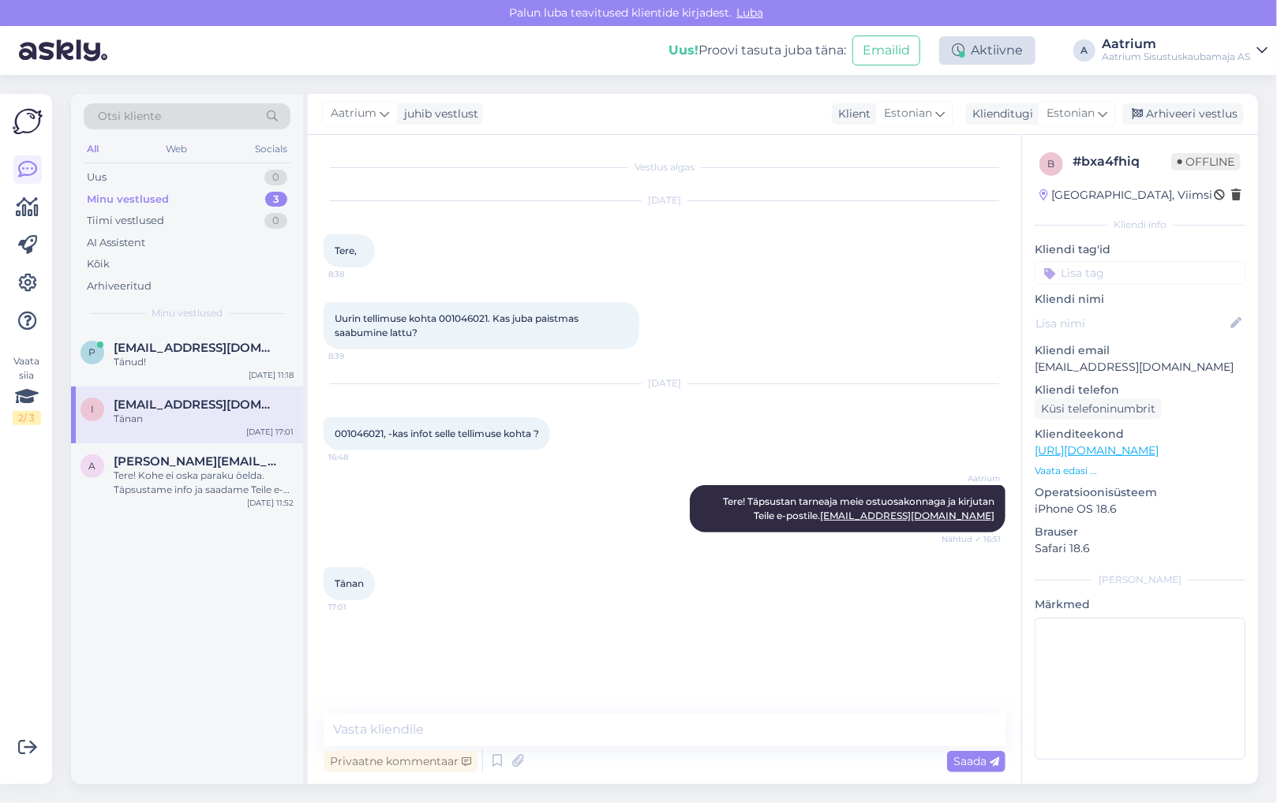
click at [992, 56] on div "Aktiivne" at bounding box center [987, 50] width 96 height 28
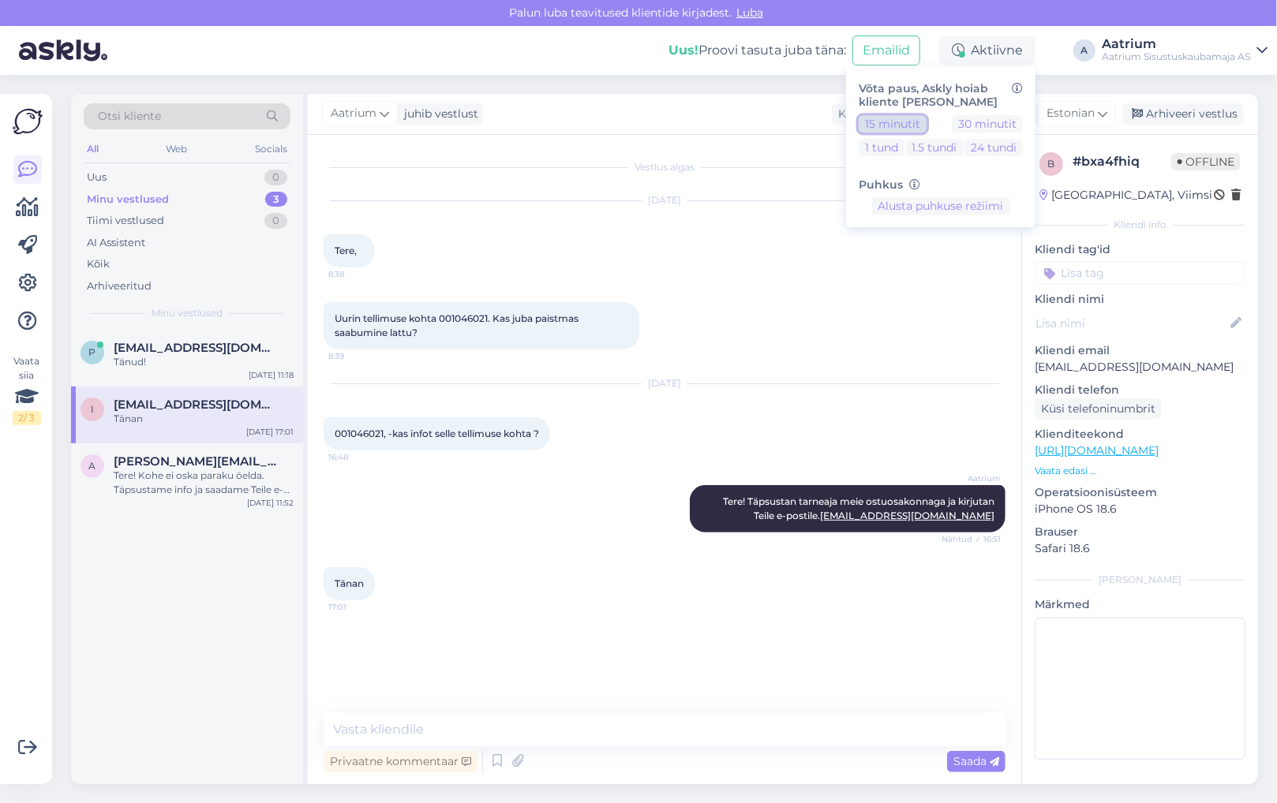
click at [893, 125] on button "15 minutit" at bounding box center [892, 123] width 68 height 17
click at [417, 513] on div "Aatrium Tere! Täpsustan tarneaja meie ostuosakonnaga ja kirjutan Teile e-postil…" at bounding box center [664, 509] width 682 height 82
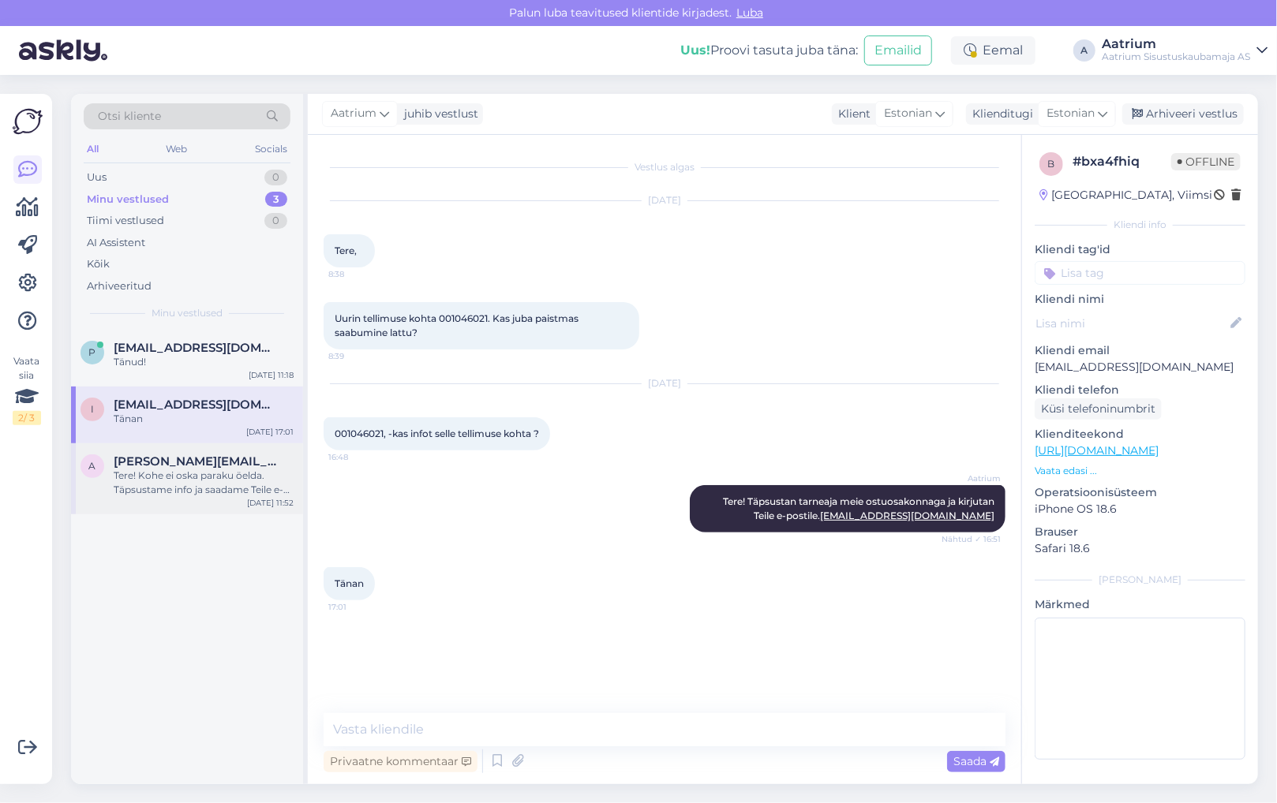
click at [213, 483] on div "Tere! Kohe ei oska paraku öelda. Täpsustame info ja saadame Teile e-postile [PE…" at bounding box center [204, 483] width 180 height 28
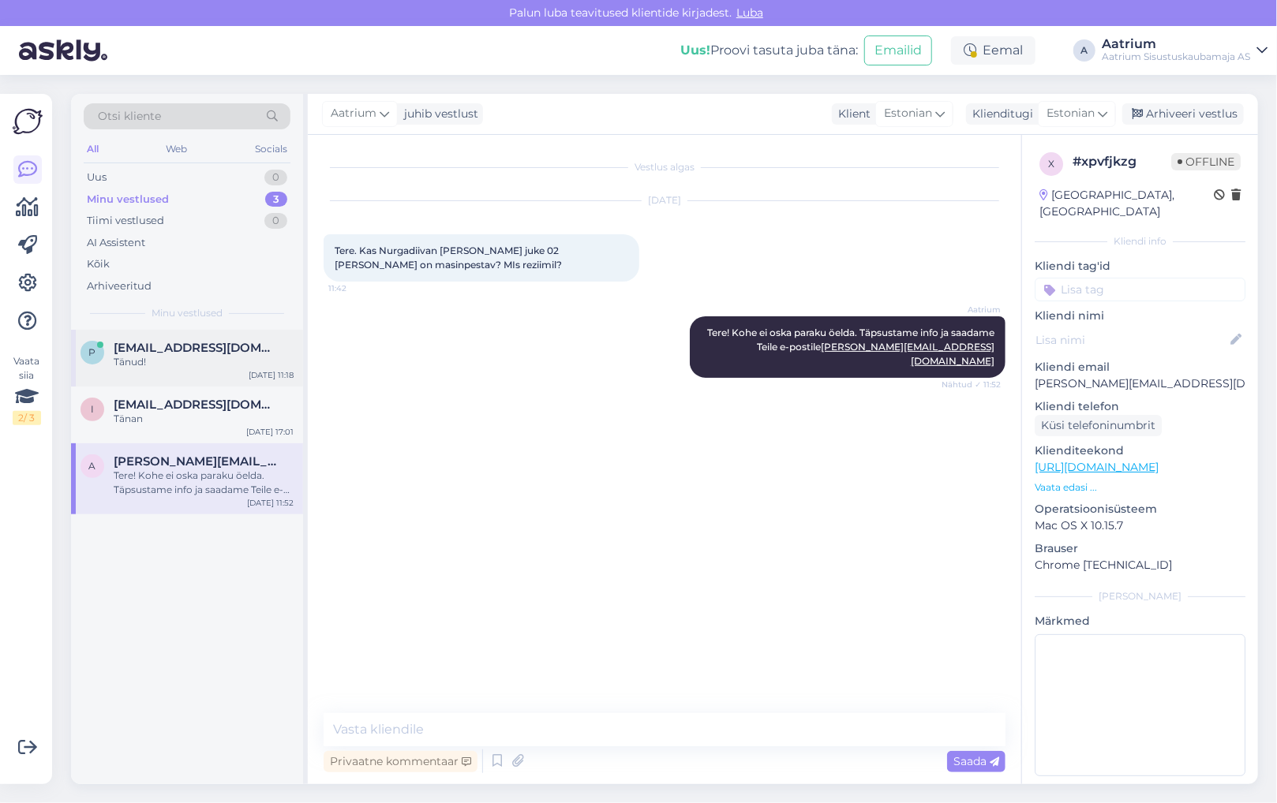
click at [171, 369] on div "p [EMAIL_ADDRESS][DOMAIN_NAME] Tänud! [DATE] 11:18" at bounding box center [187, 358] width 232 height 57
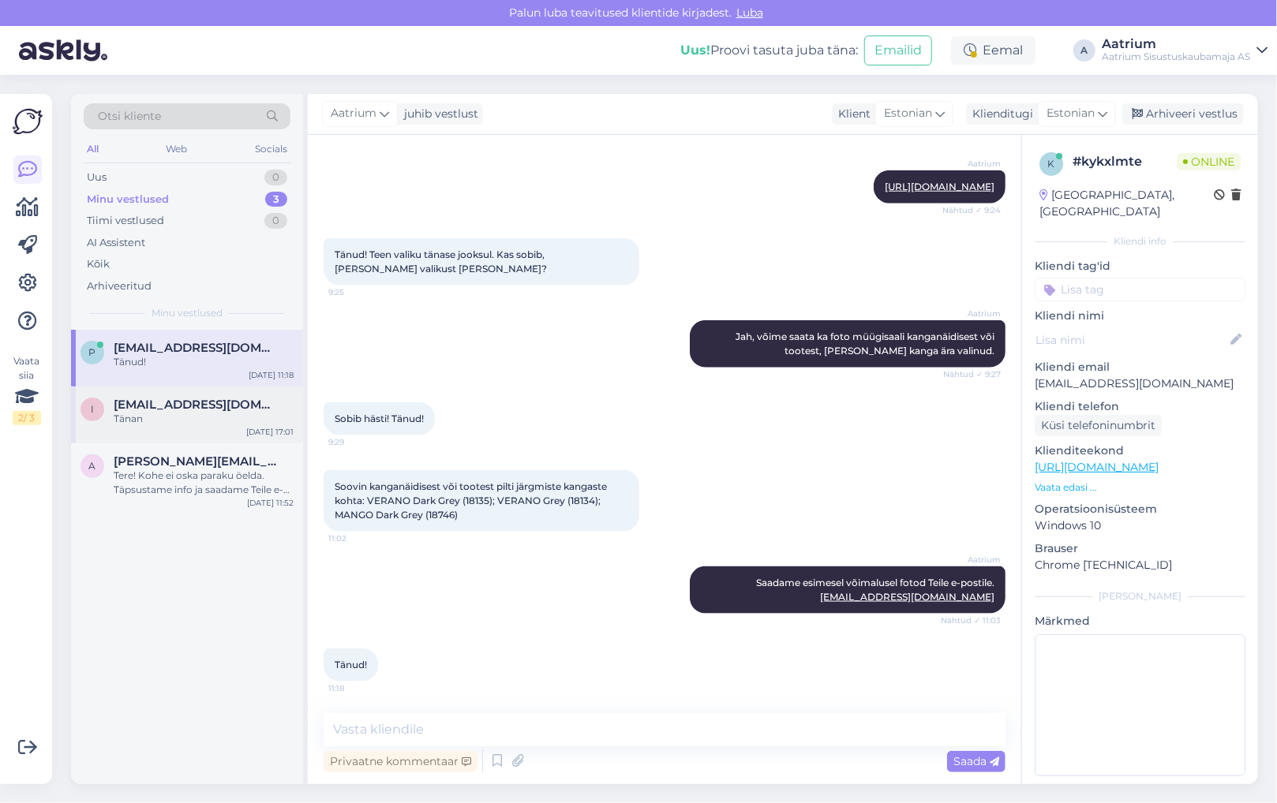
click at [209, 413] on div "Tänan" at bounding box center [204, 419] width 180 height 14
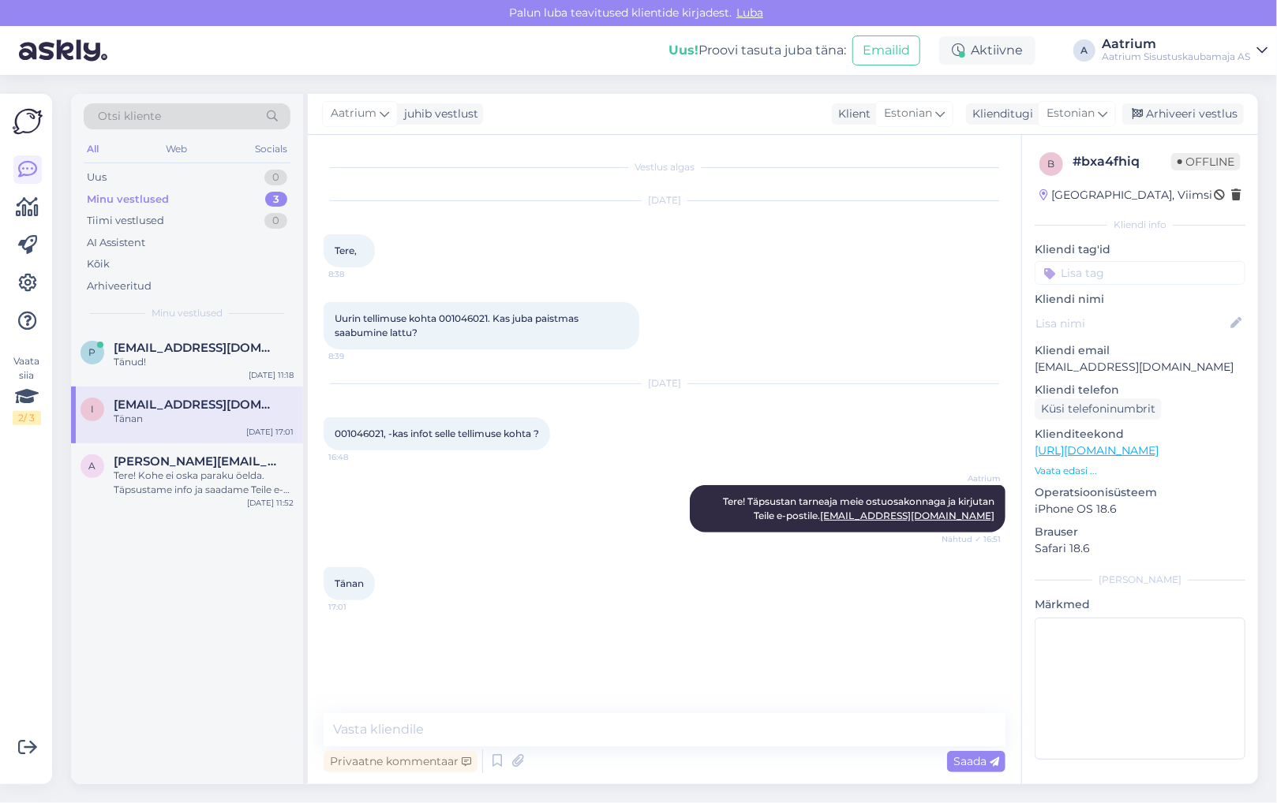
scroll to position [0, 0]
click at [205, 492] on div "Tere! Kohe ei oska paraku öelda. Täpsustame info ja saadame Teile e-postile [PE…" at bounding box center [204, 483] width 180 height 28
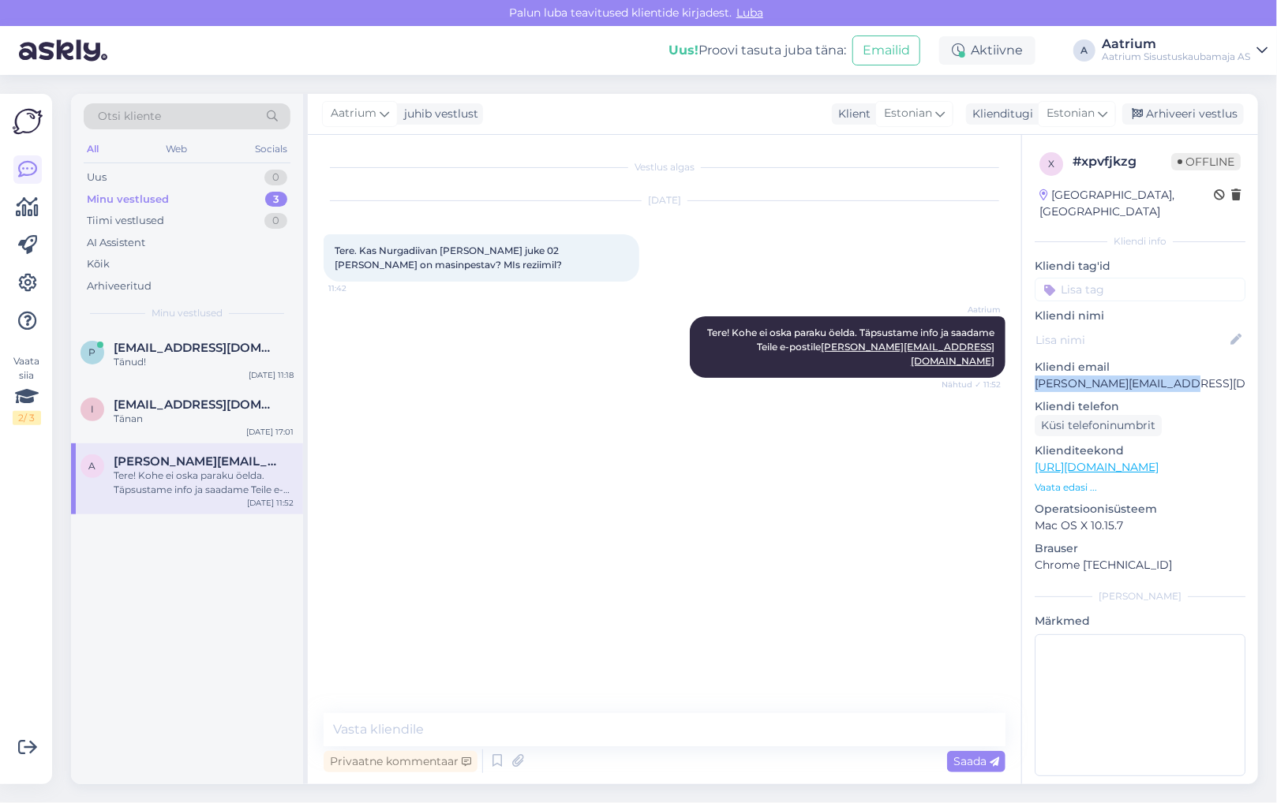
drag, startPoint x: 1034, startPoint y: 363, endPoint x: 1192, endPoint y: 363, distance: 157.8
click at [1192, 363] on div "x # xpvfjkzg Offline [GEOGRAPHIC_DATA], [GEOGRAPHIC_DATA] Kliendi info Kliendi …" at bounding box center [1140, 467] width 236 height 665
copy p "[PERSON_NAME][EMAIL_ADDRESS][DOMAIN_NAME]"
click at [464, 436] on div "Vestlus algas [DATE] Tere. Kas Nurgadiivan [PERSON_NAME] juke 02 [PERSON_NAME] …" at bounding box center [671, 425] width 696 height 548
drag, startPoint x: 360, startPoint y: 249, endPoint x: 480, endPoint y: 267, distance: 121.3
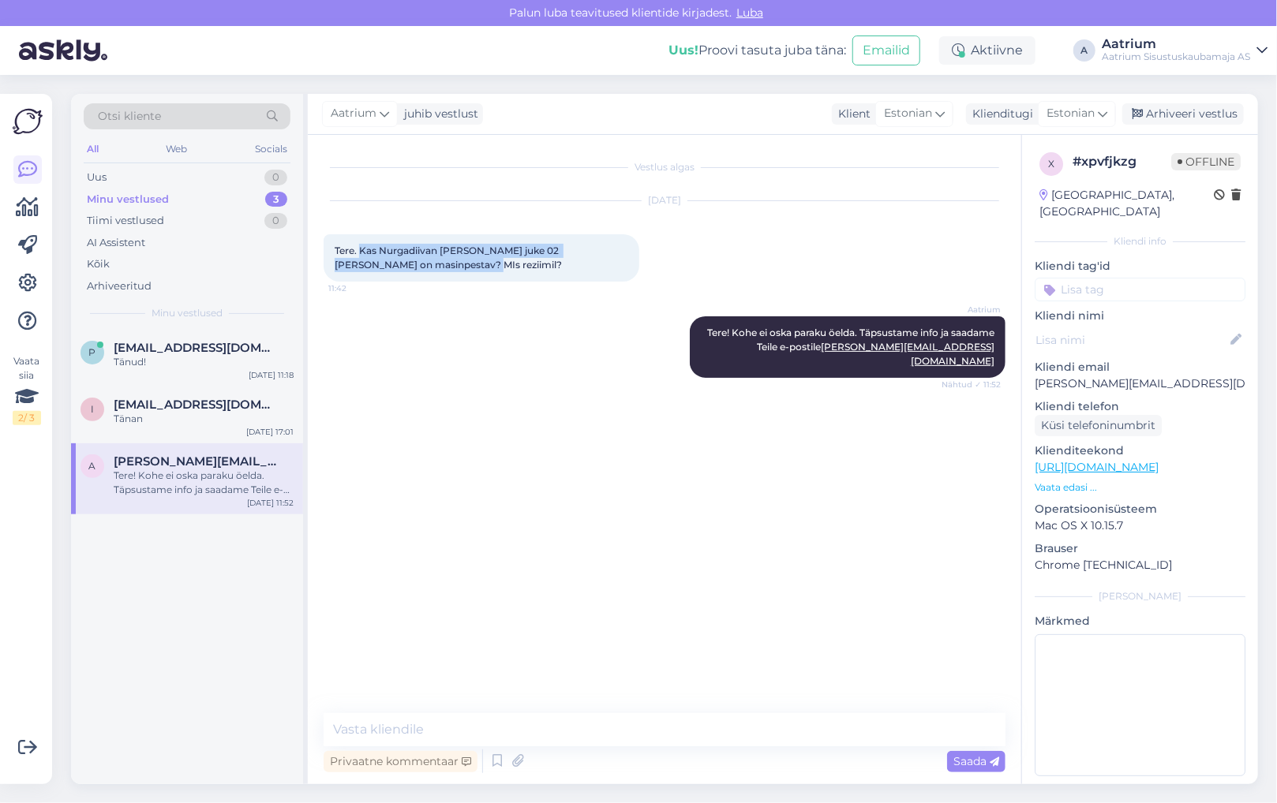
click at [480, 267] on div "Tere. Kas Nurgadiivan [PERSON_NAME] juke 02 [PERSON_NAME] on masinpestav? MIs r…" at bounding box center [481, 257] width 316 height 47
copy span "Kas Nurgadiivan [PERSON_NAME] 02 [PERSON_NAME] on masinpestav? MIs reziimil?"
click at [488, 445] on div "Vestlus algas [DATE] Tere. Kas Nurgadiivan [PERSON_NAME] juke 02 [PERSON_NAME] …" at bounding box center [671, 425] width 696 height 548
click at [1186, 116] on div "Arhiveeri vestlus" at bounding box center [1183, 113] width 122 height 21
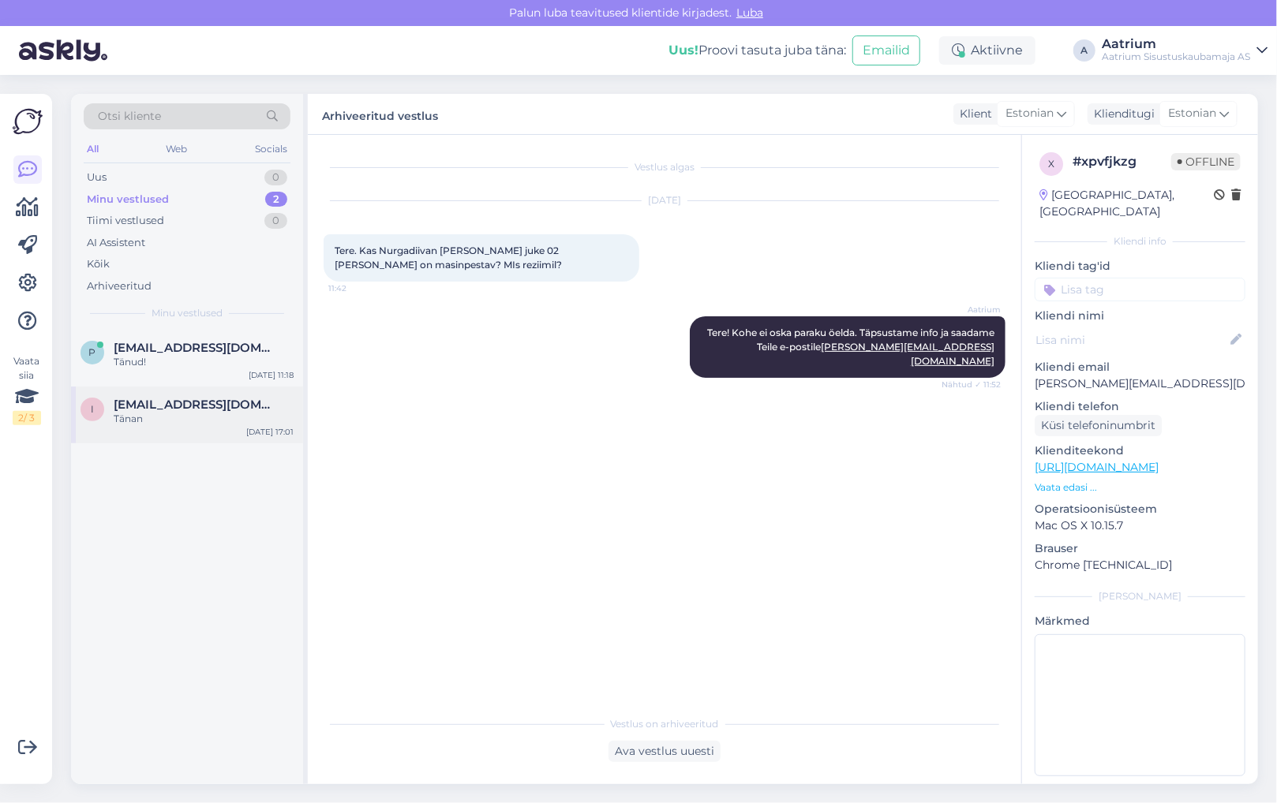
click at [159, 417] on div "Tänan" at bounding box center [204, 419] width 180 height 14
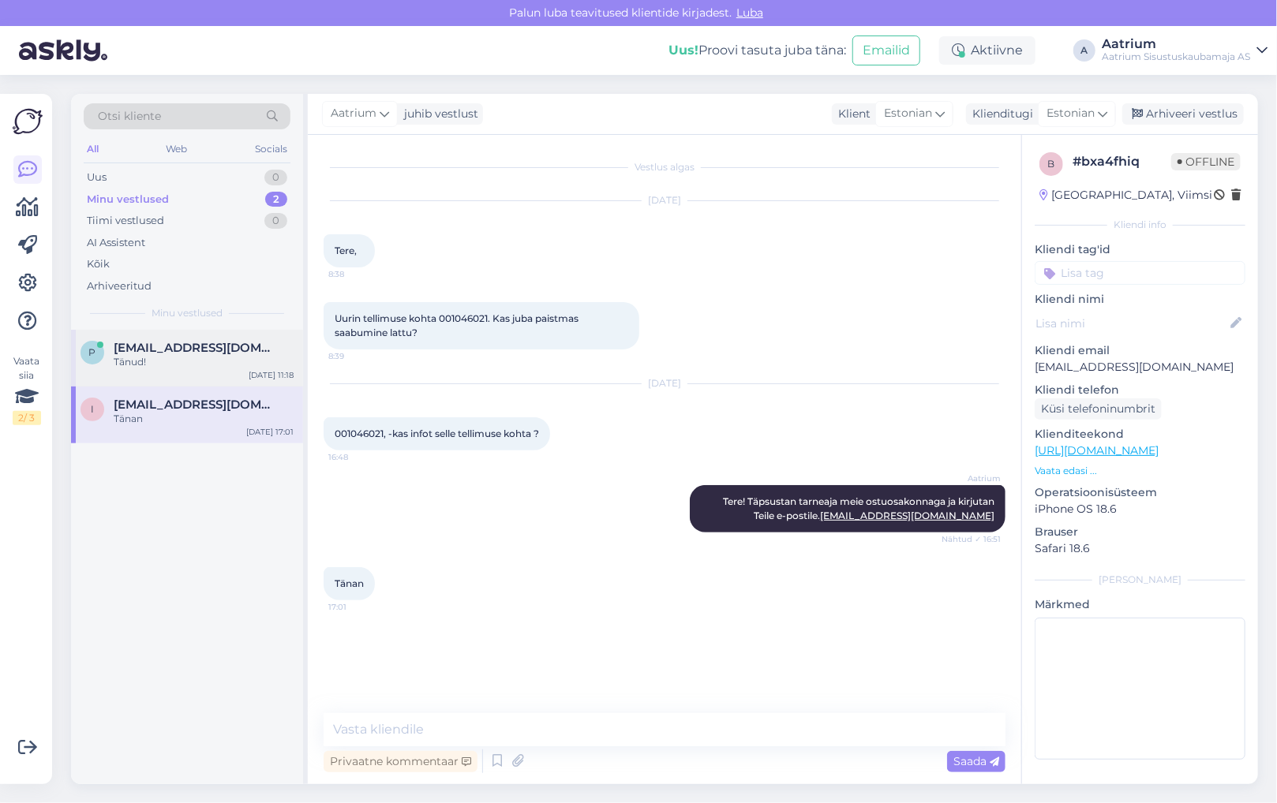
click at [148, 357] on div "Tänud!" at bounding box center [204, 362] width 180 height 14
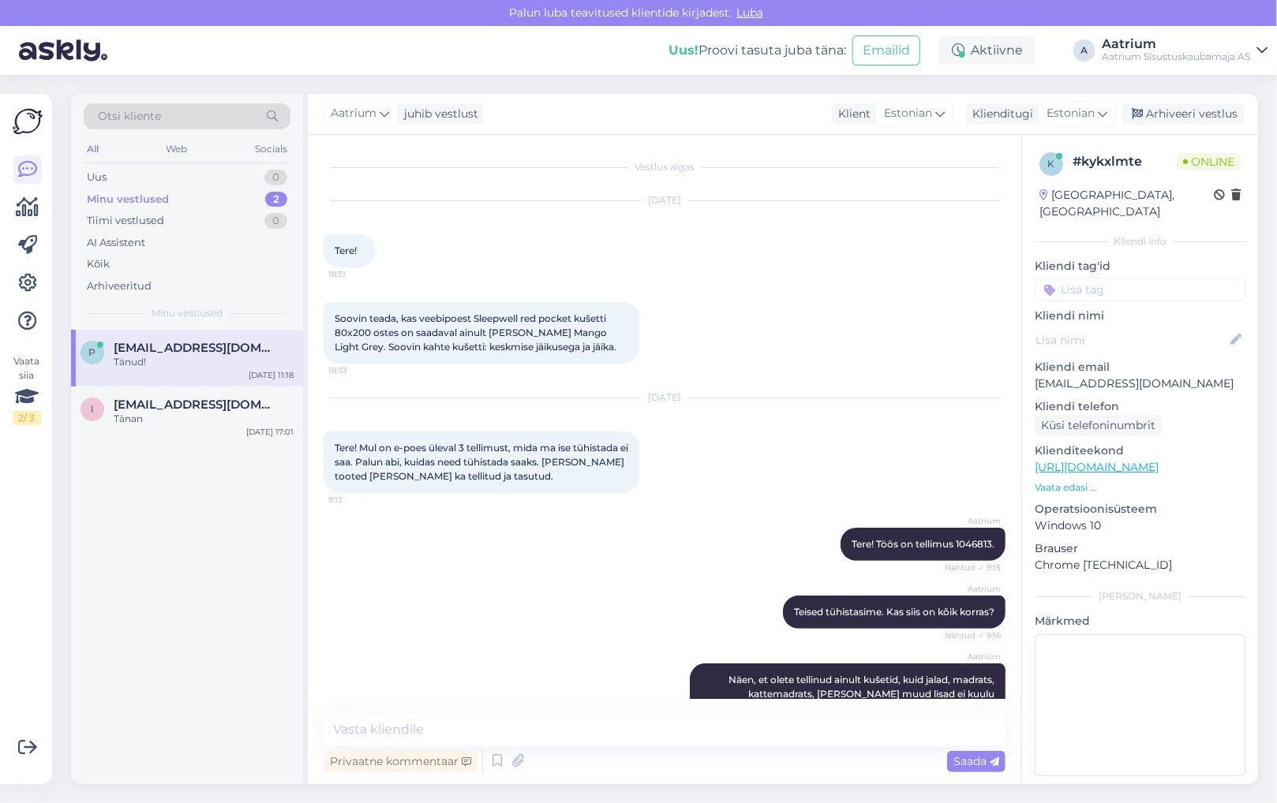
scroll to position [918, 0]
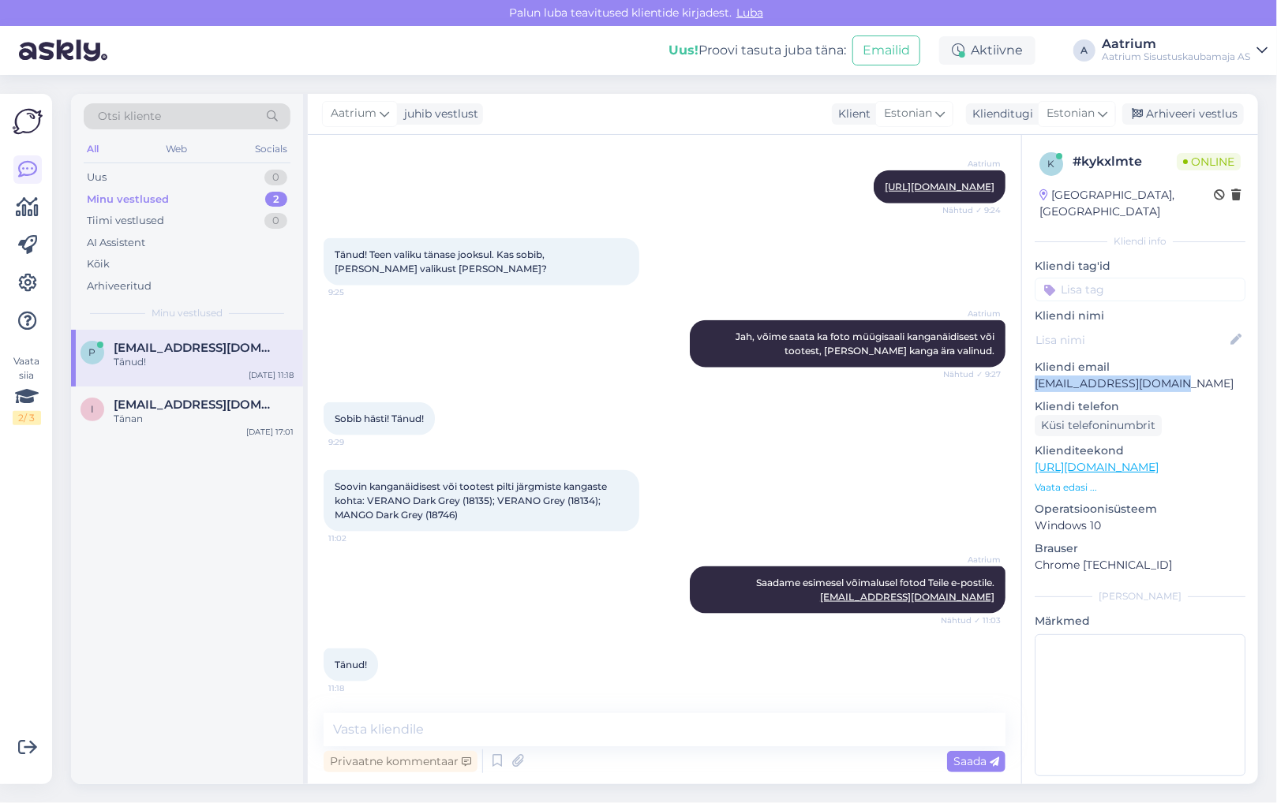
drag, startPoint x: 1167, startPoint y: 366, endPoint x: 1032, endPoint y: 366, distance: 134.9
click at [1032, 366] on div "k # kykxlmte Online [GEOGRAPHIC_DATA], [GEOGRAPHIC_DATA] Kliendi info Kliendi t…" at bounding box center [1140, 467] width 236 height 665
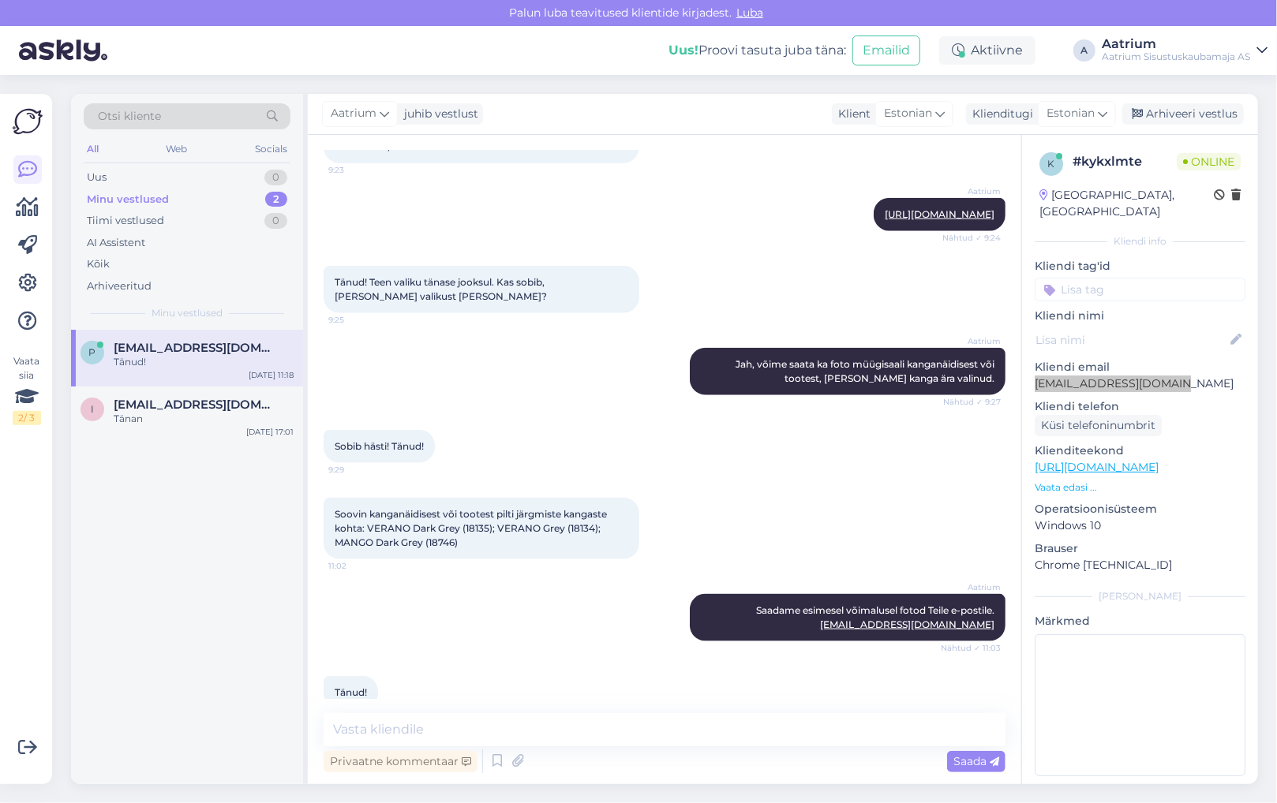
scroll to position [917, 0]
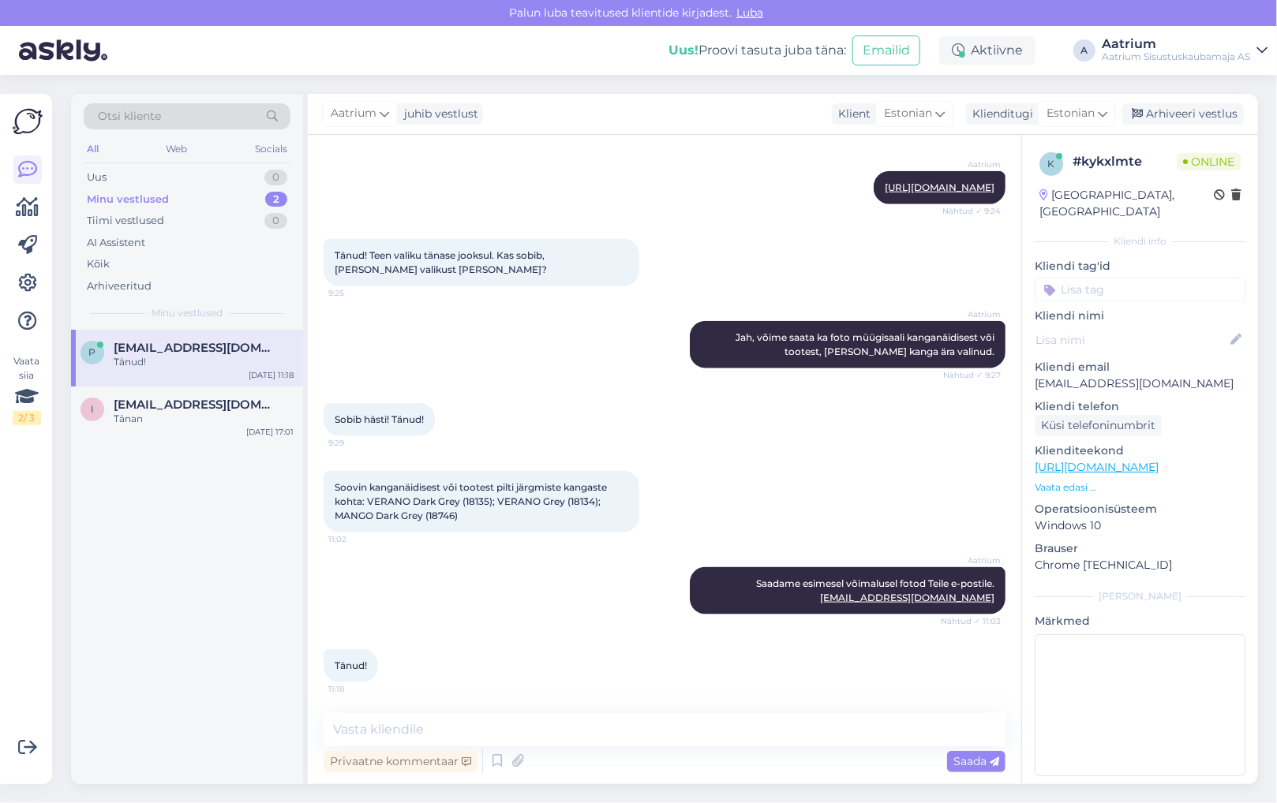
click at [395, 552] on div "Aatrium Saadame esimesel võimalusel fotod Teile e-postile. [EMAIL_ADDRESS][DOMA…" at bounding box center [664, 591] width 682 height 82
click at [461, 582] on div "Aatrium Saadame esimesel võimalusel fotod Teile e-postile. [EMAIL_ADDRESS][DOMA…" at bounding box center [664, 591] width 682 height 82
drag, startPoint x: 1169, startPoint y: 363, endPoint x: 1023, endPoint y: 367, distance: 146.0
click at [1023, 367] on div "k # kykxlmte Online [GEOGRAPHIC_DATA], [GEOGRAPHIC_DATA] Kliendi info Kliendi t…" at bounding box center [1140, 467] width 236 height 665
copy p "[EMAIL_ADDRESS][DOMAIN_NAME]"
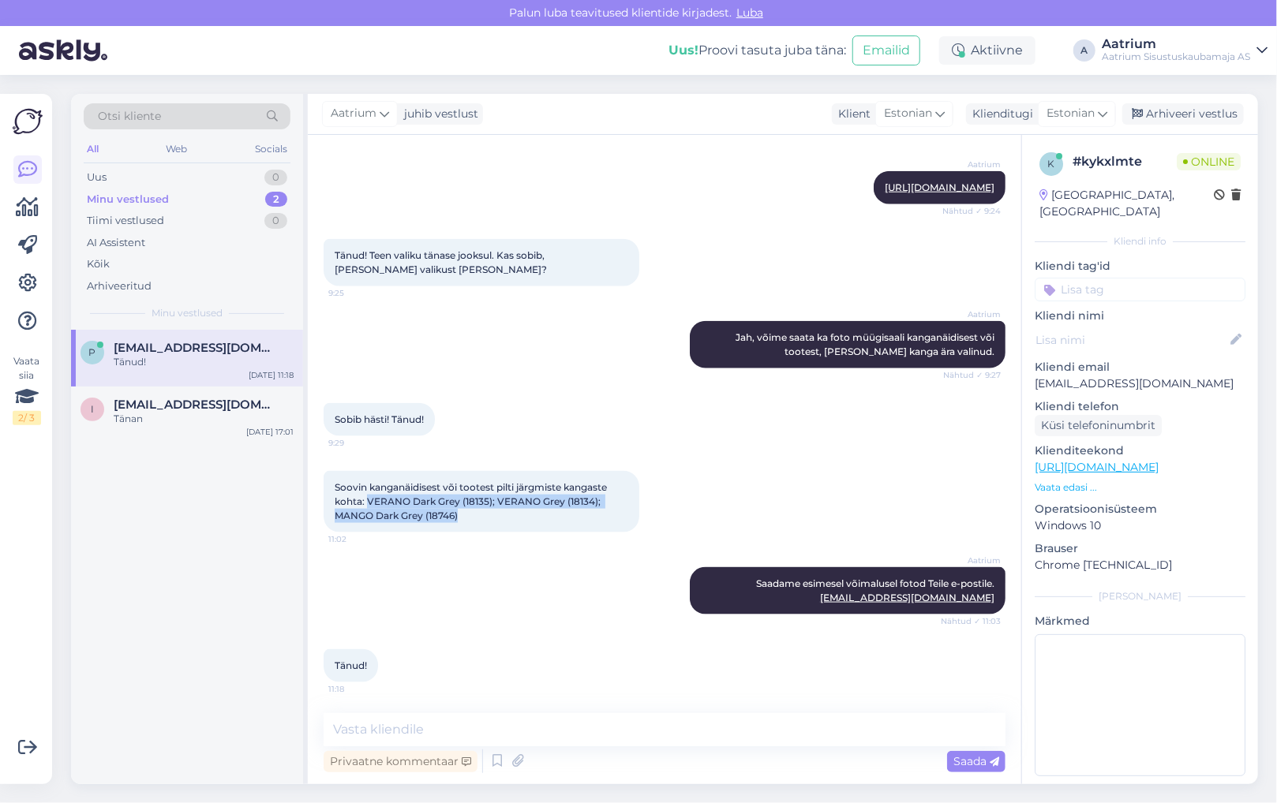
drag, startPoint x: 366, startPoint y: 499, endPoint x: 458, endPoint y: 516, distance: 93.2
click at [458, 516] on span "Soovin kanganäidisest või tootest pilti järgmiste kangaste kohta: VERANO Dark G…" at bounding box center [472, 501] width 275 height 40
copy span "VERANO Dark Grey (18135); VERANO Grey (18134); MANGO Dark Grey (18746)"
click at [903, 505] on div "Soovin kanganäidisest või tootest pilti järgmiste kangaste kohta: VERANO Dark G…" at bounding box center [664, 502] width 682 height 96
click at [453, 585] on div "Aatrium Saadame esimesel võimalusel fotod Teile e-postile. [EMAIL_ADDRESS][DOMA…" at bounding box center [664, 591] width 682 height 82
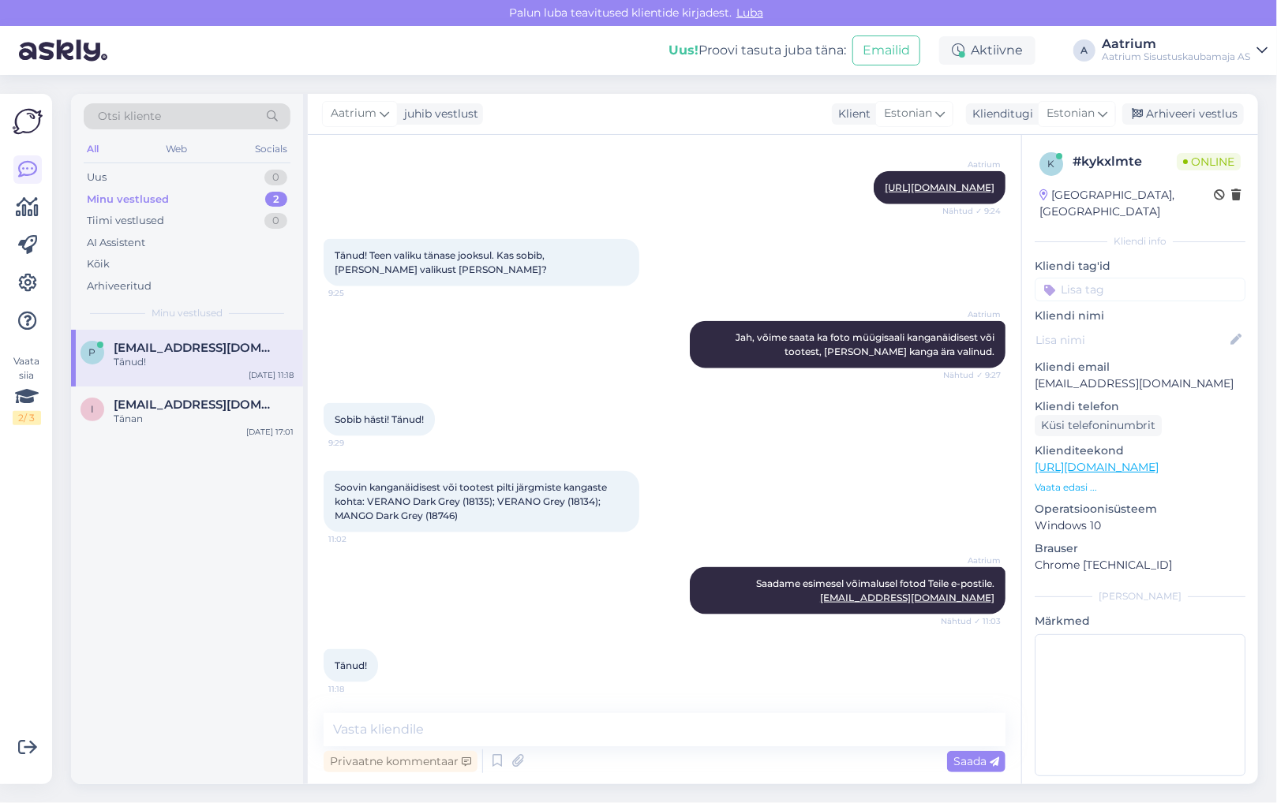
click at [398, 600] on div "Aatrium Saadame esimesel võimalusel fotod Teile e-postile. [EMAIL_ADDRESS][DOMA…" at bounding box center [664, 591] width 682 height 82
